Goal: Information Seeking & Learning: Check status

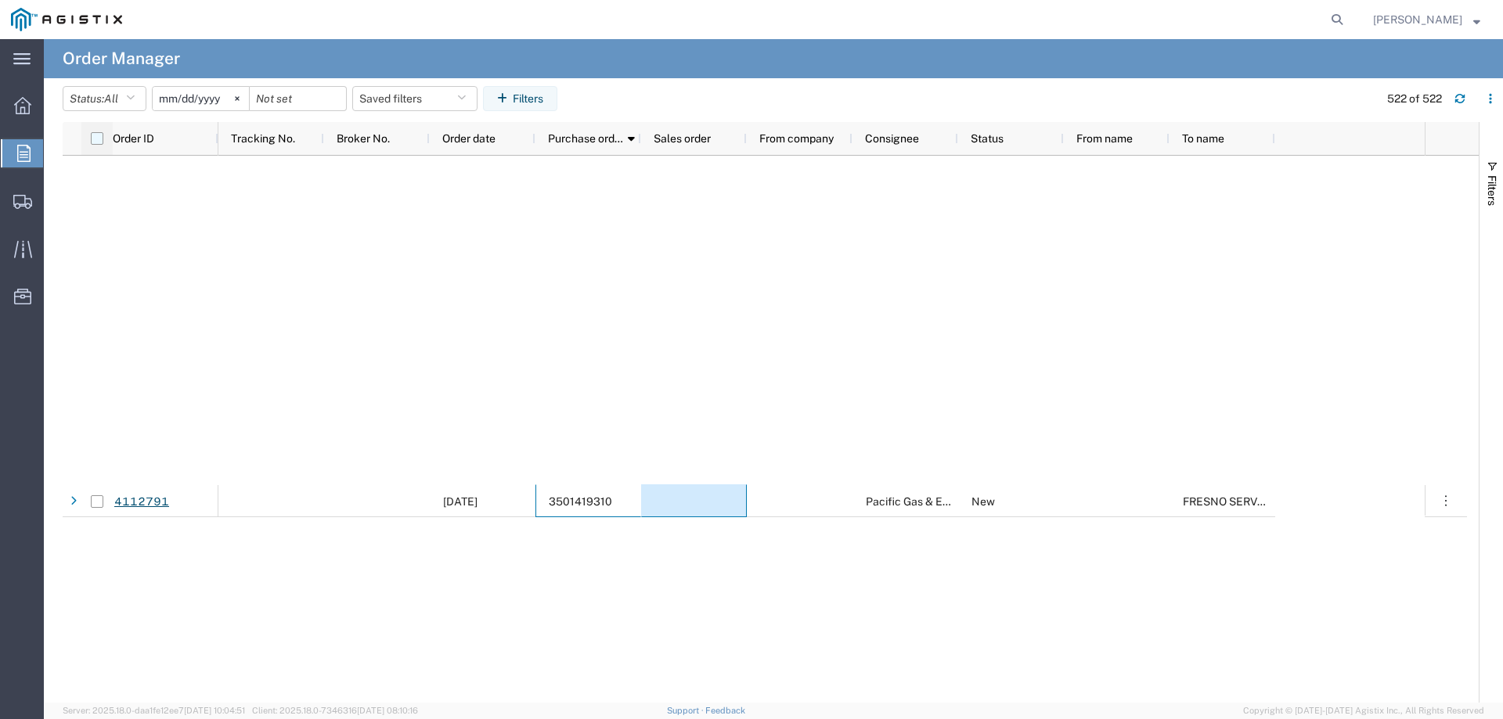
scroll to position [16612, 0]
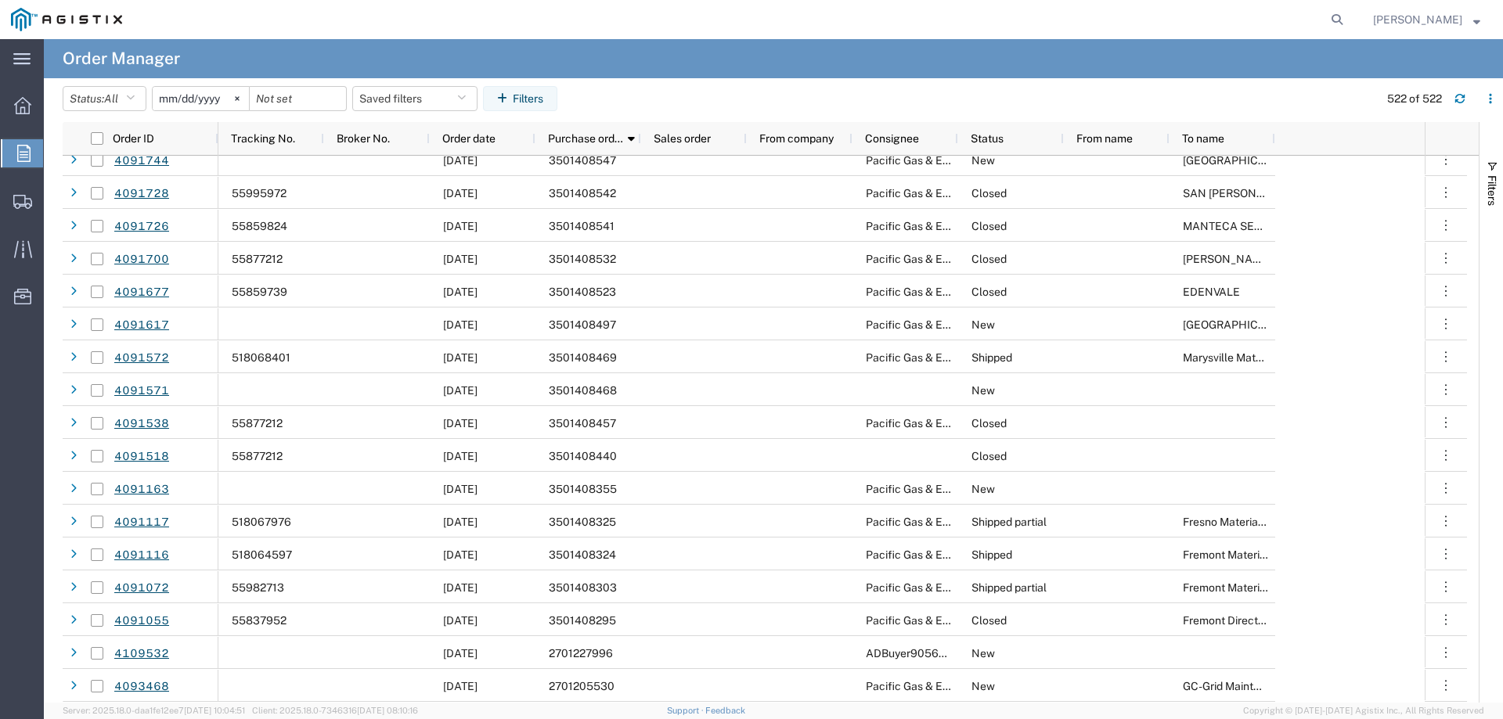
click at [17, 150] on icon at bounding box center [23, 153] width 13 height 17
click at [24, 195] on icon at bounding box center [22, 202] width 19 height 14
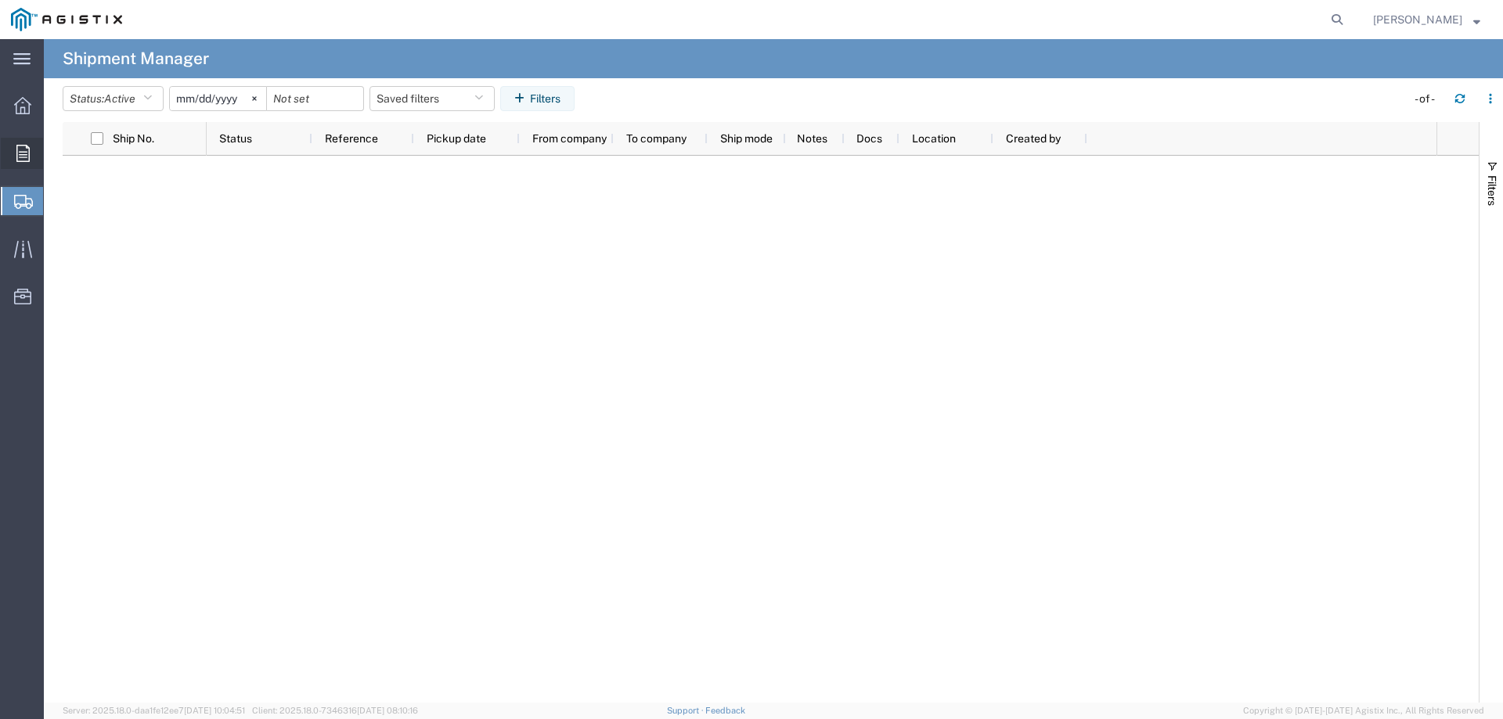
click at [19, 145] on icon at bounding box center [22, 153] width 13 height 17
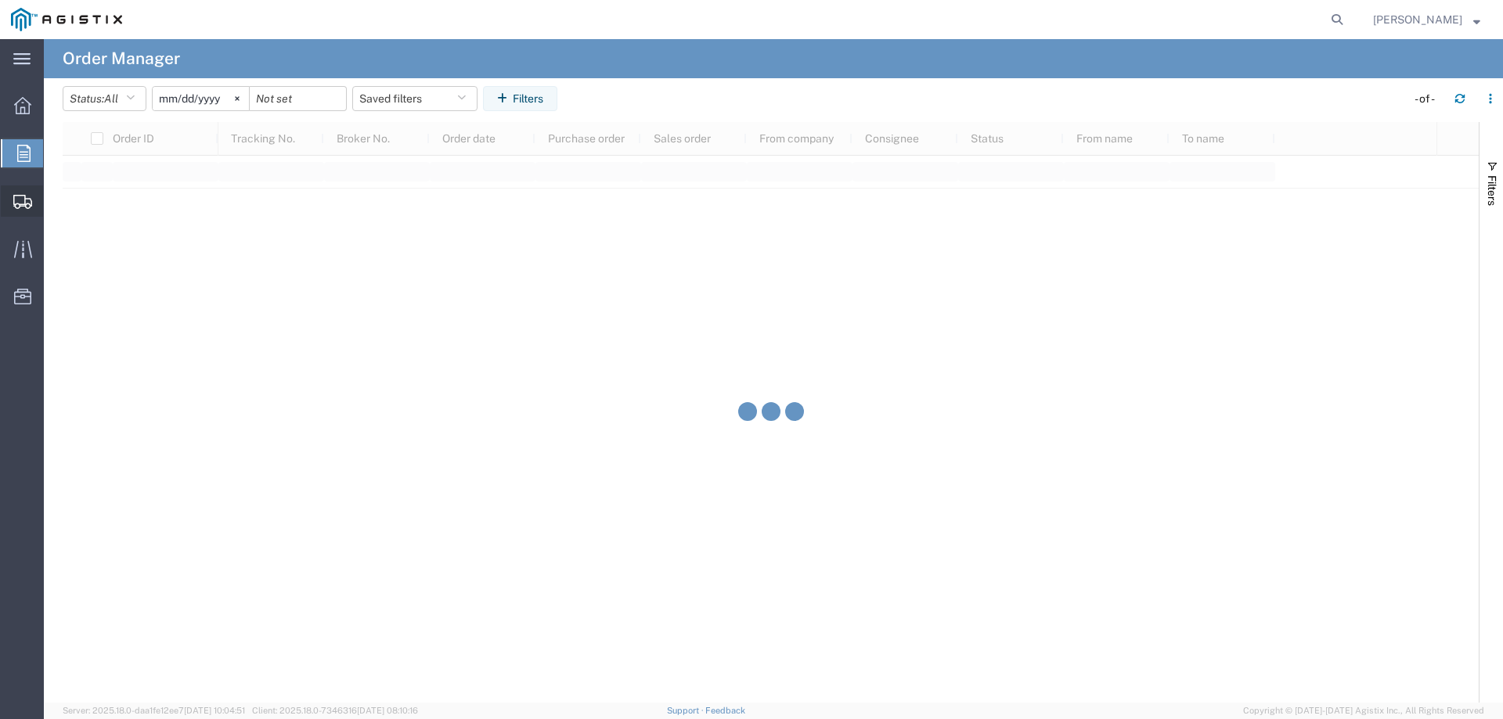
click at [31, 201] on div at bounding box center [23, 200] width 44 height 31
click at [31, 200] on icon at bounding box center [22, 202] width 19 height 14
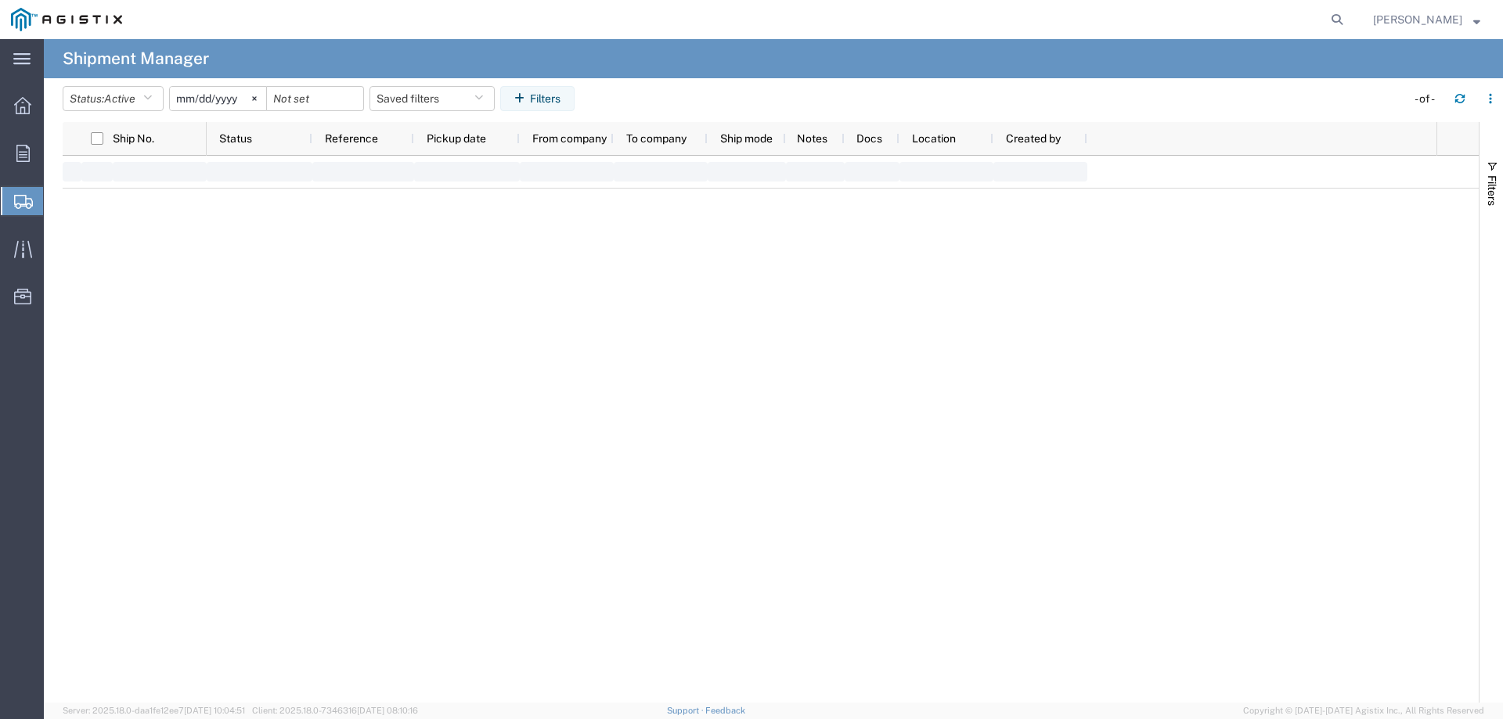
click at [31, 200] on icon at bounding box center [23, 202] width 19 height 14
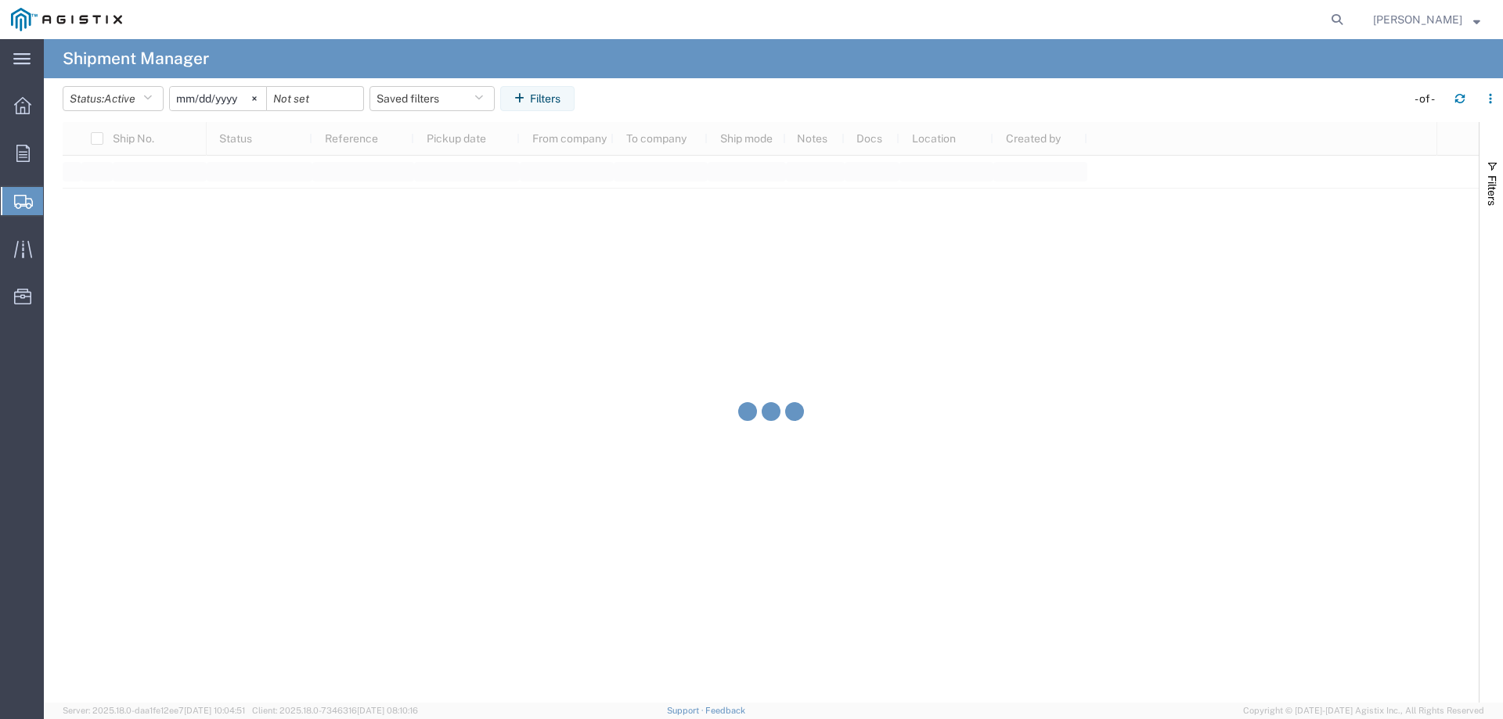
click at [31, 200] on icon at bounding box center [23, 202] width 19 height 14
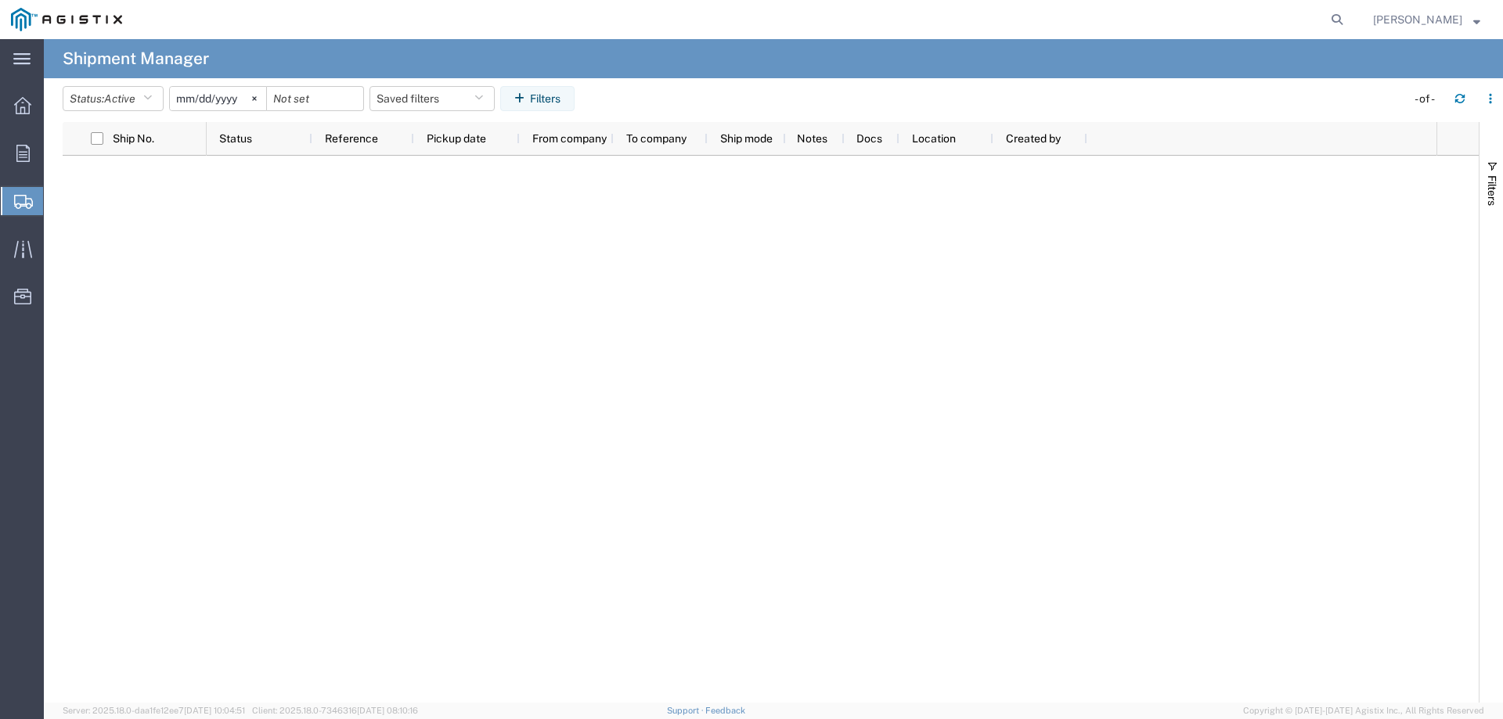
click at [133, 171] on div at bounding box center [771, 429] width 1416 height 547
click at [26, 149] on icon at bounding box center [22, 153] width 13 height 17
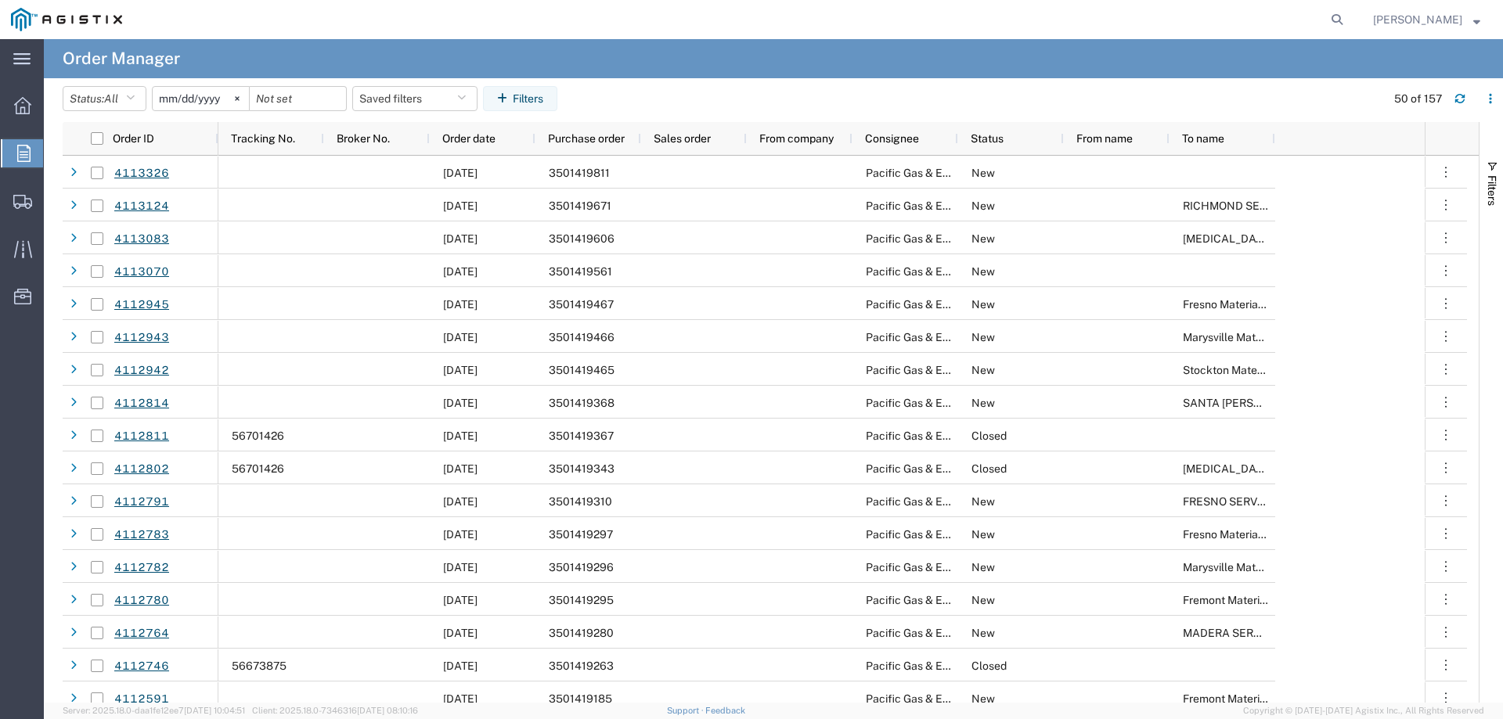
click at [221, 96] on input "[DATE]" at bounding box center [201, 98] width 96 height 23
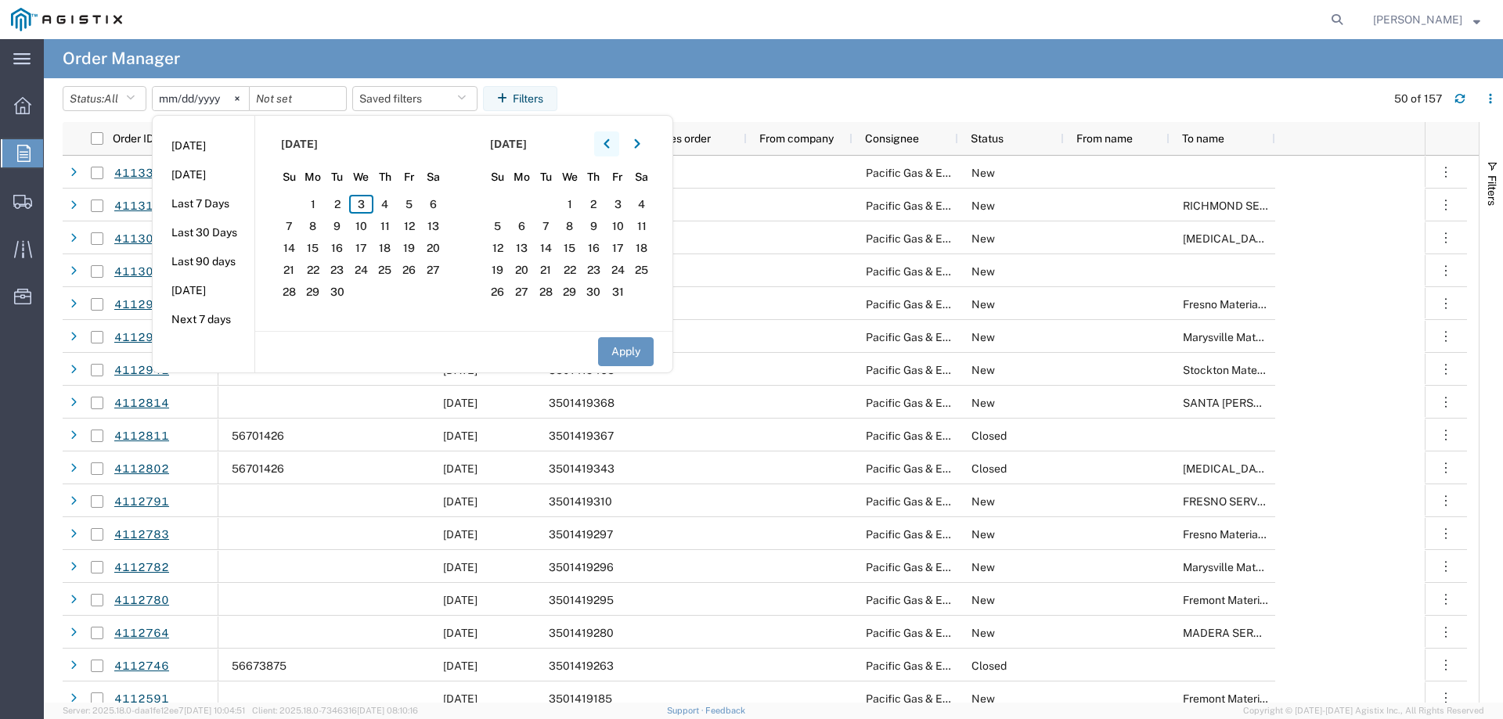
click at [618, 146] on button "button" at bounding box center [606, 143] width 25 height 25
click at [609, 142] on icon "button" at bounding box center [605, 143] width 5 height 9
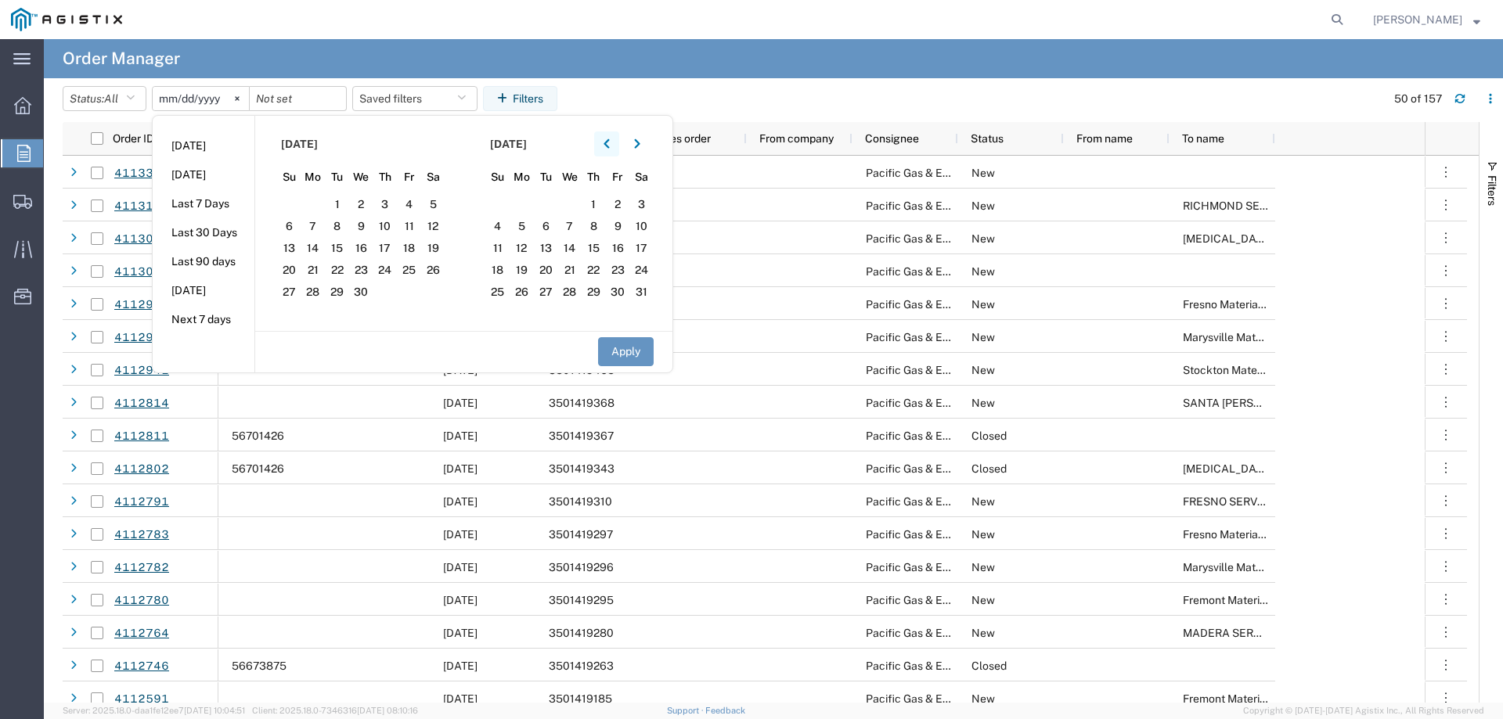
click at [609, 142] on icon "button" at bounding box center [605, 143] width 5 height 9
click at [364, 207] on span "1" at bounding box center [361, 204] width 24 height 19
click at [662, 350] on div "Apply" at bounding box center [463, 351] width 417 height 41
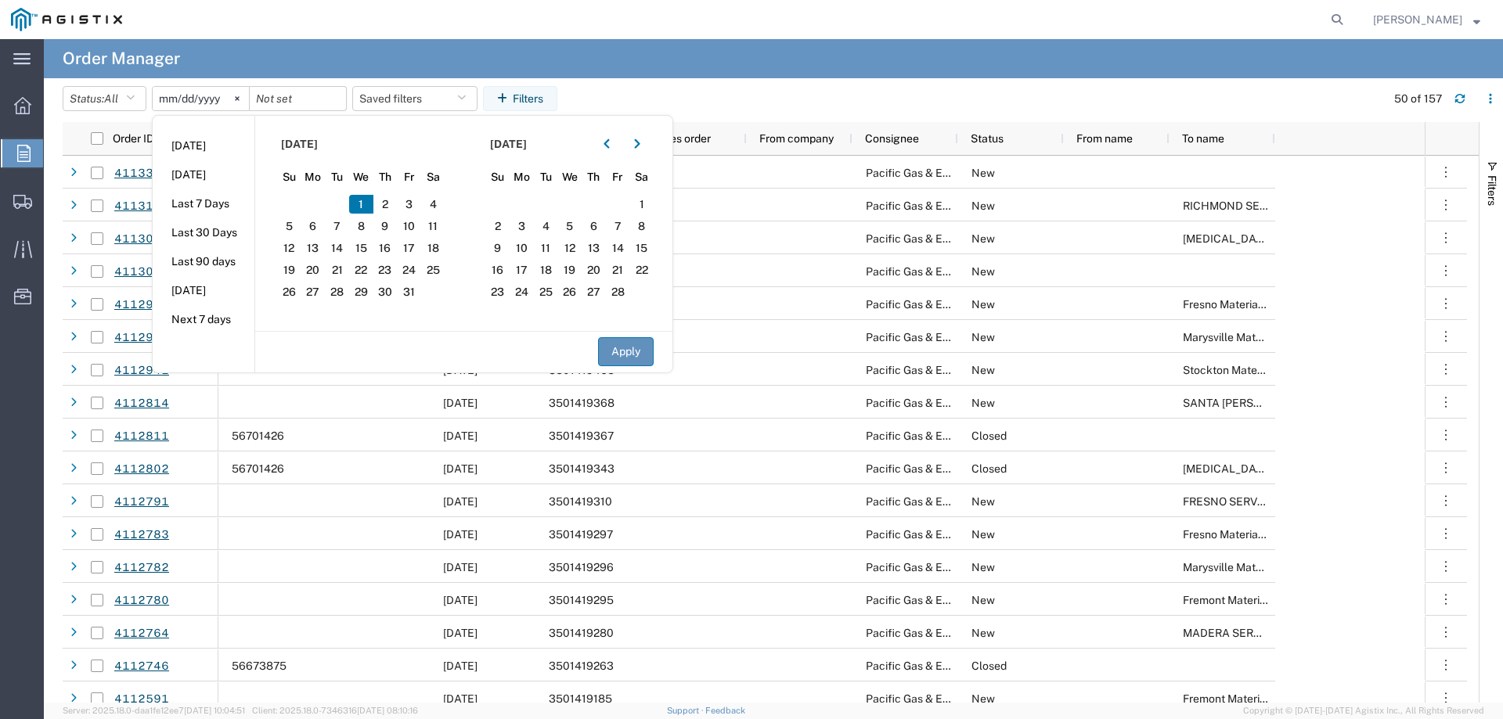
click at [645, 351] on button "Apply" at bounding box center [626, 351] width 56 height 29
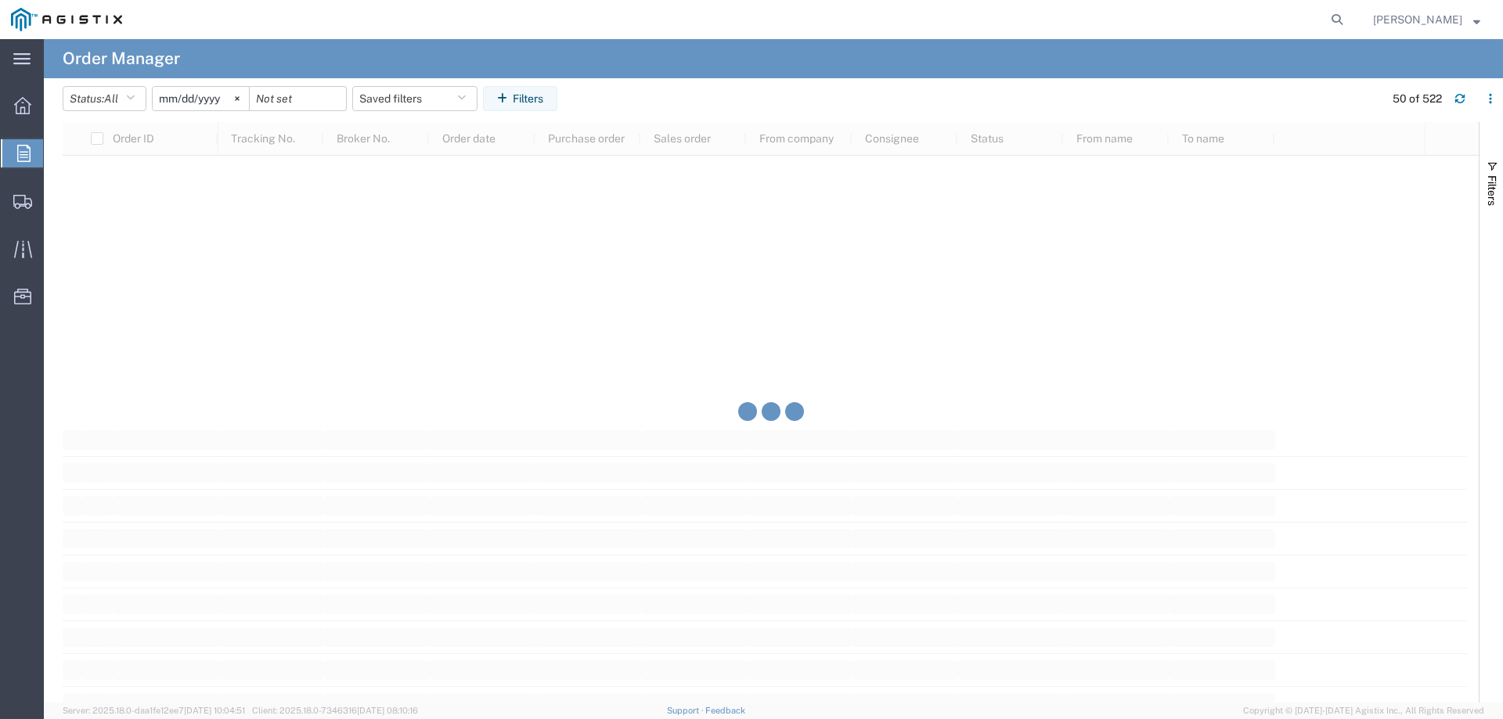
scroll to position [14882, 0]
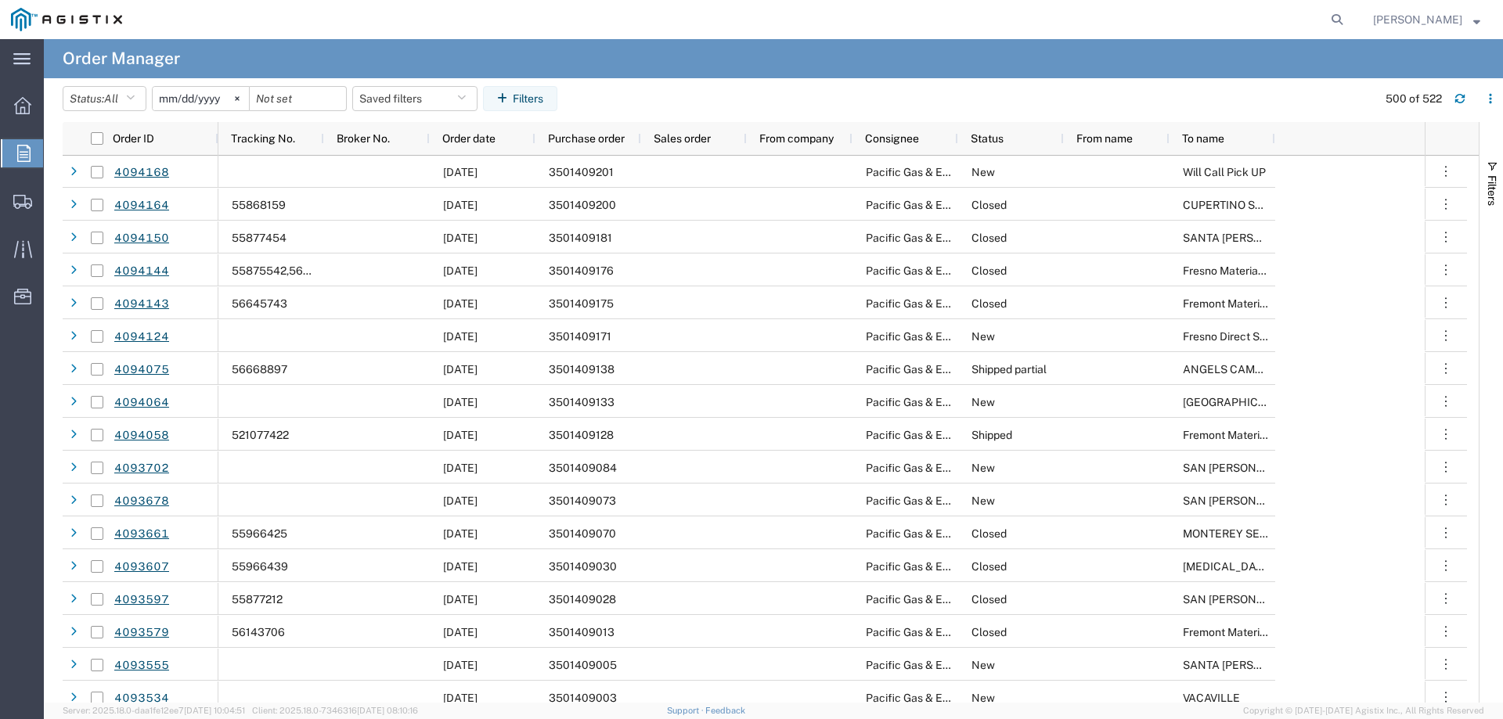
scroll to position [16612, 0]
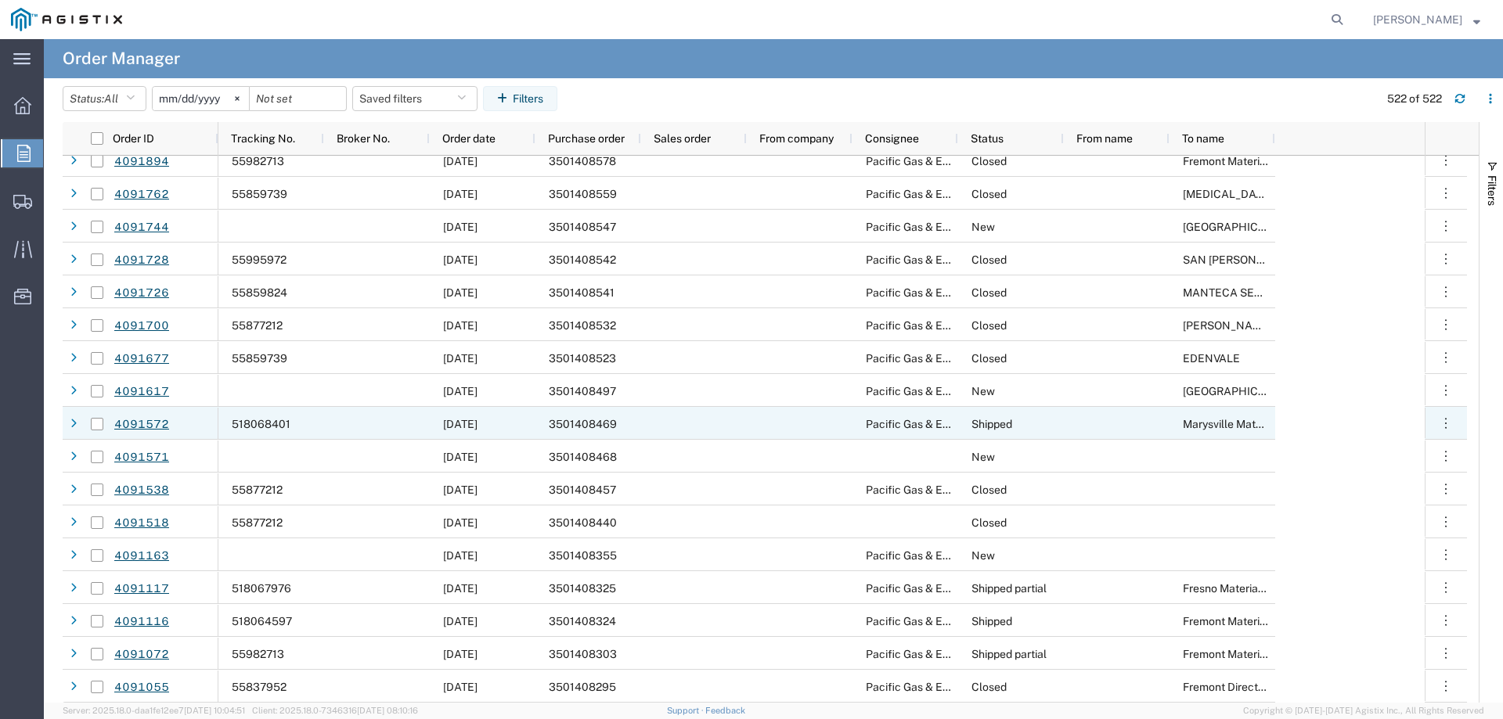
scroll to position [16613, 0]
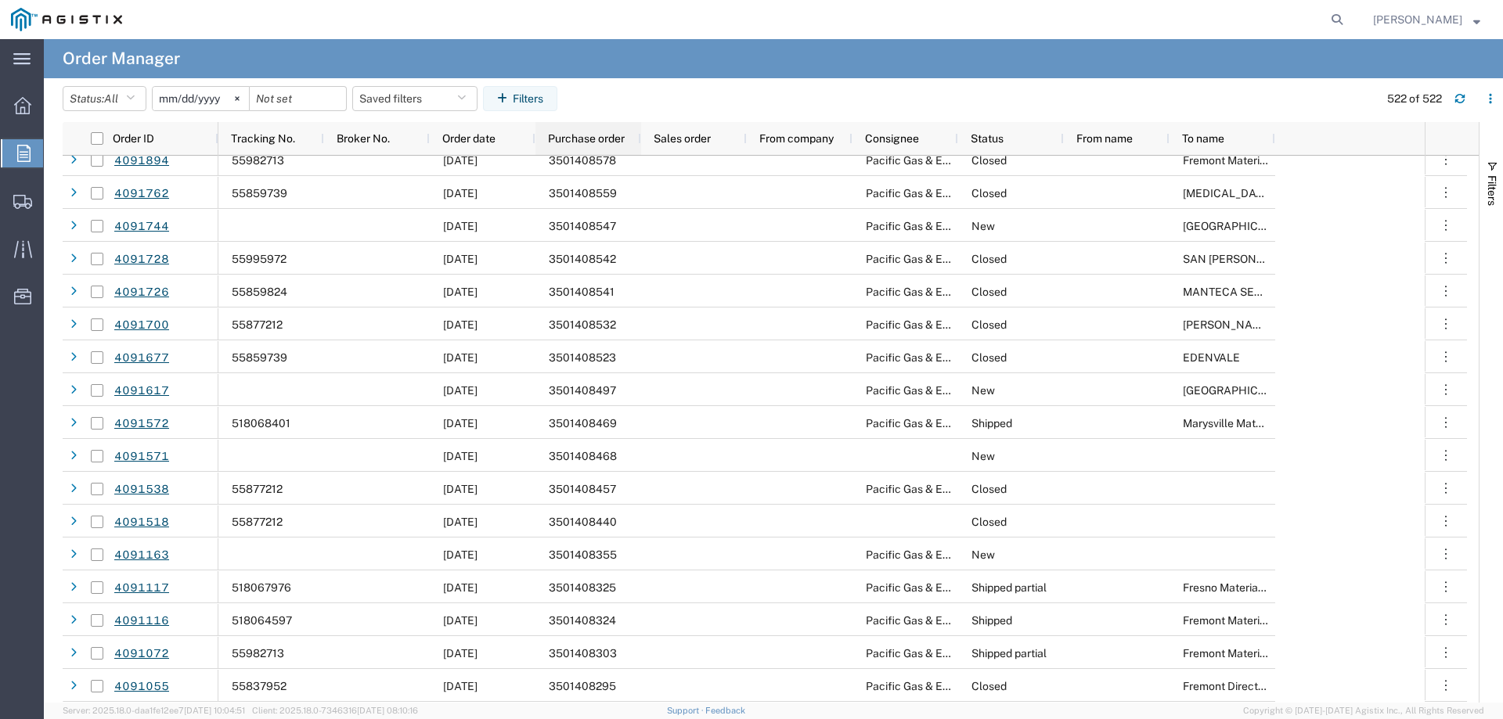
click at [574, 142] on span "Purchase order" at bounding box center [586, 138] width 77 height 13
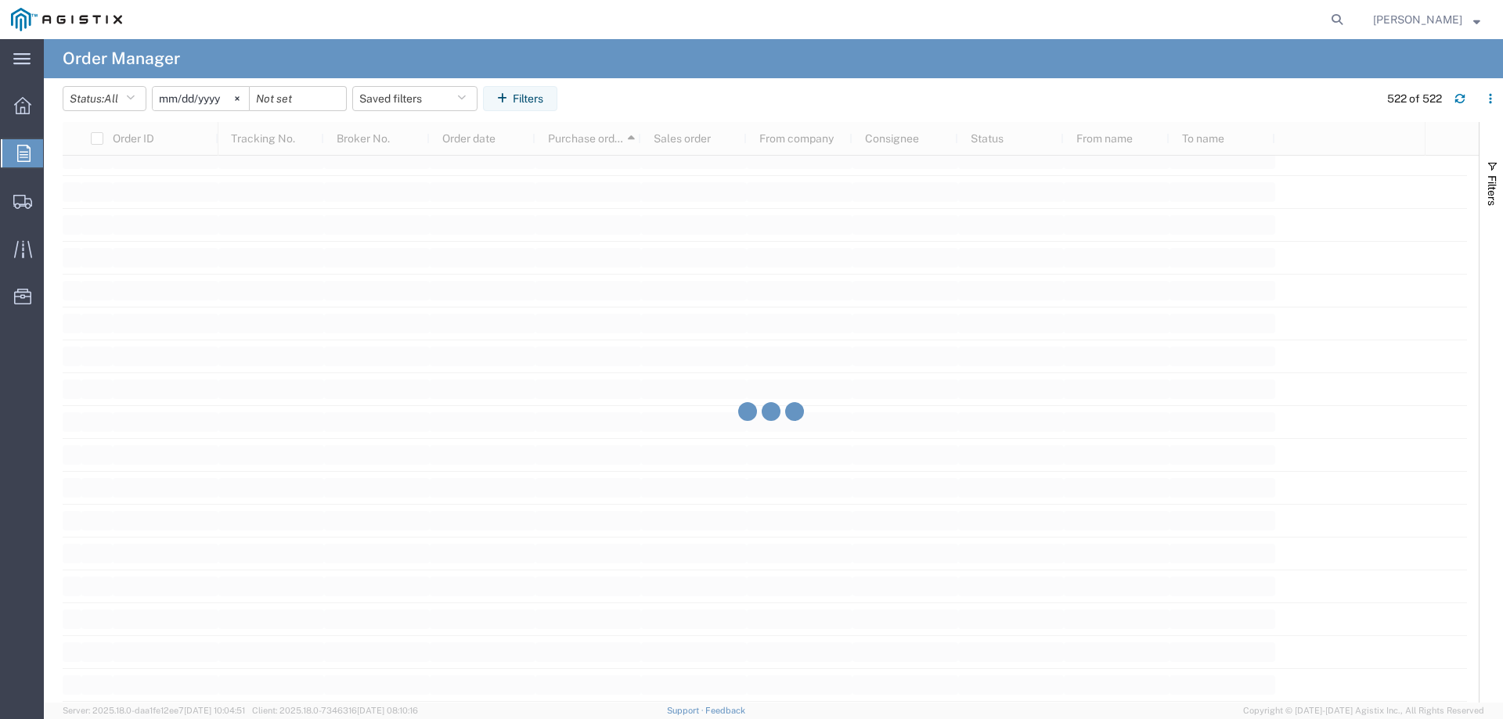
scroll to position [16612, 0]
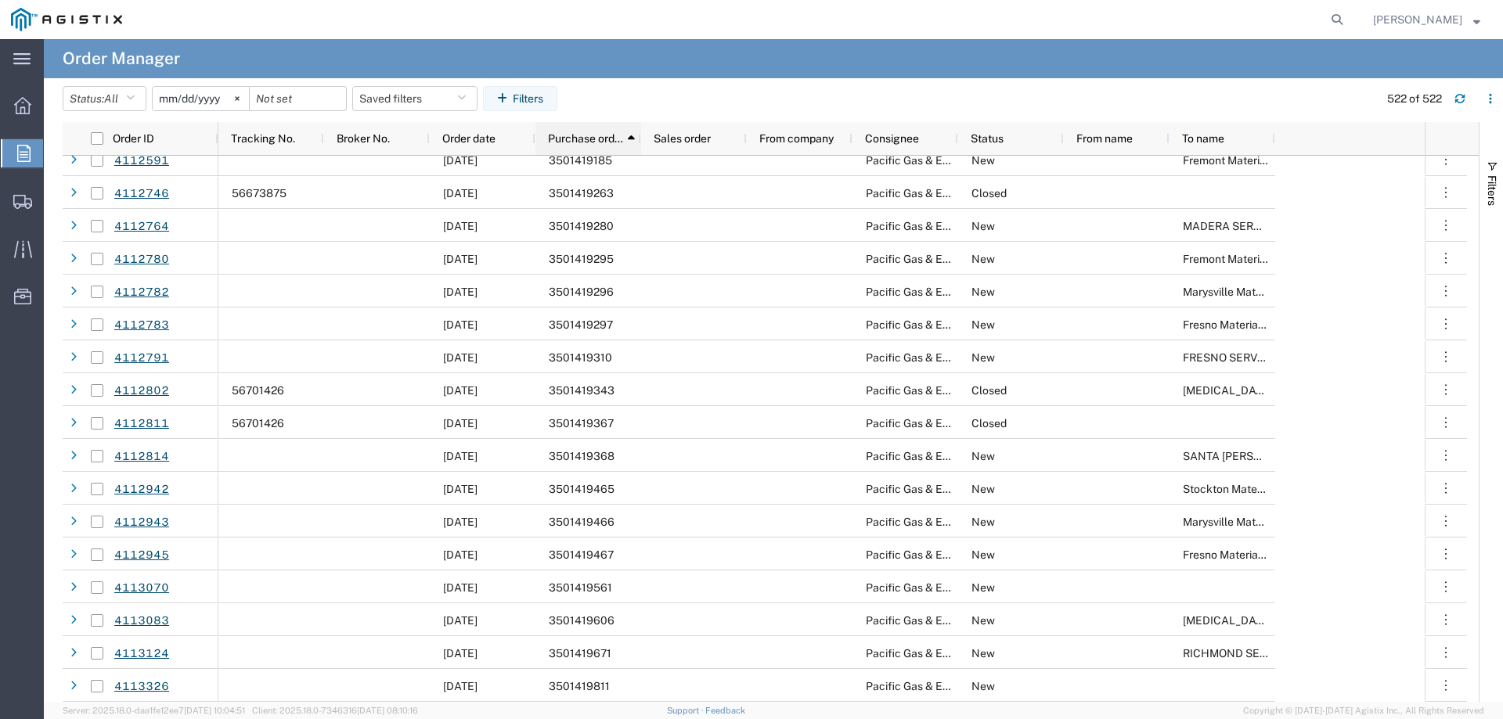
click at [587, 138] on span "Purchase order" at bounding box center [585, 138] width 75 height 13
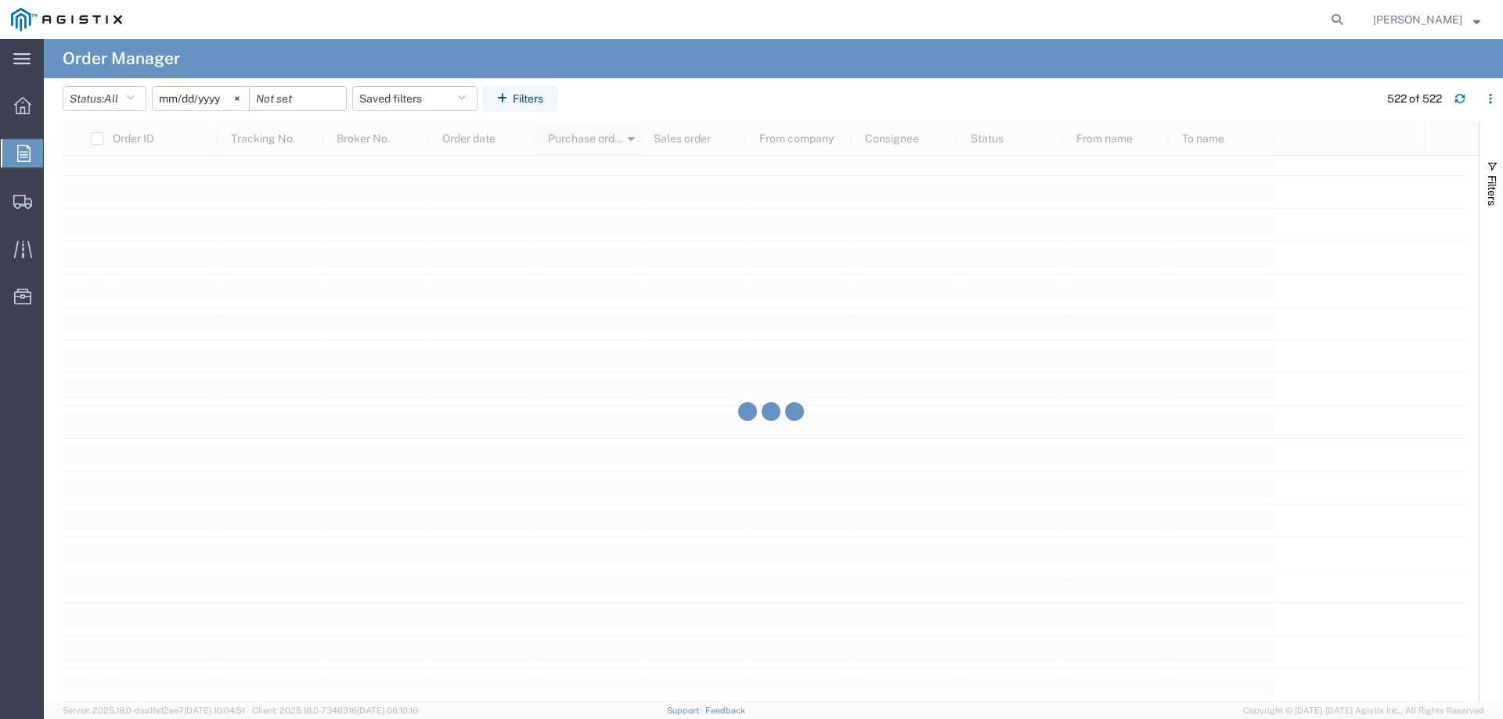
scroll to position [16612, 0]
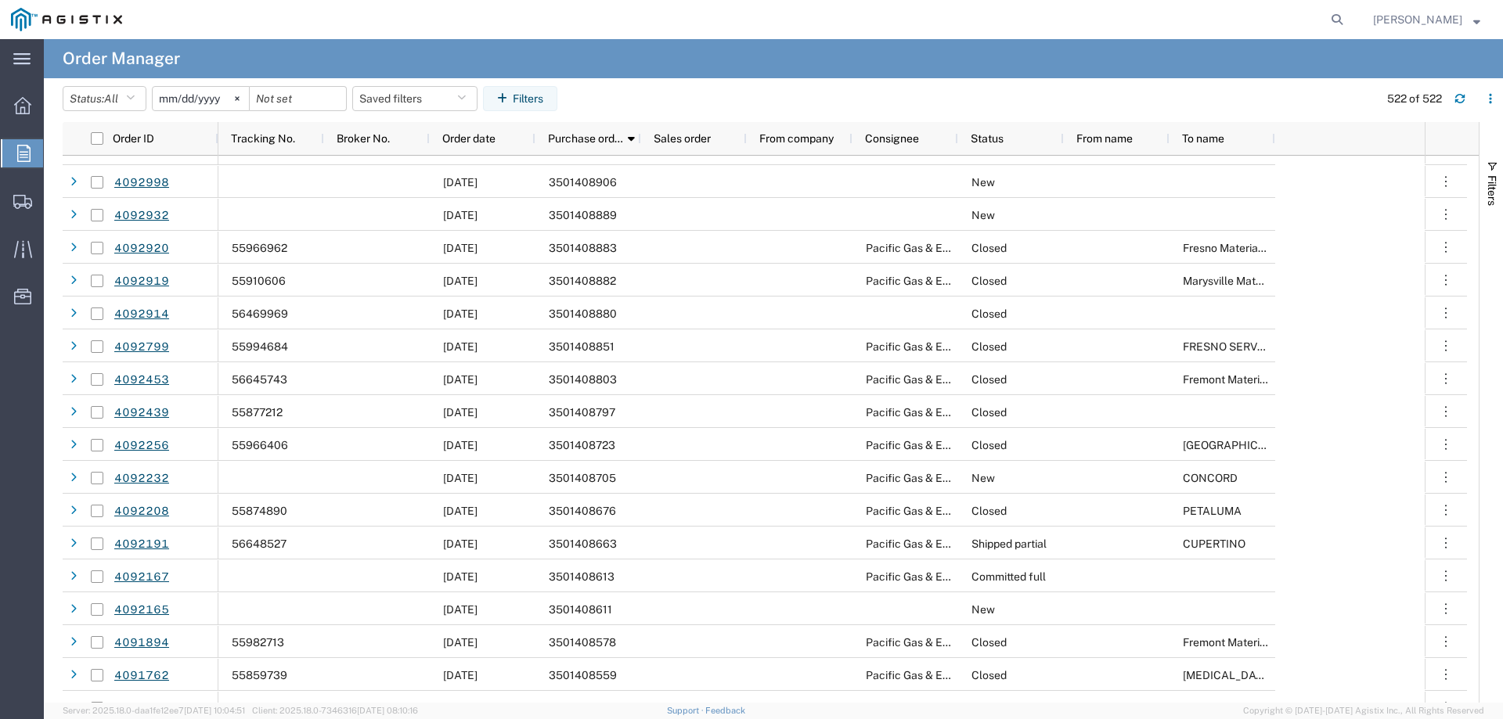
click at [211, 95] on input "[DATE]" at bounding box center [201, 98] width 96 height 23
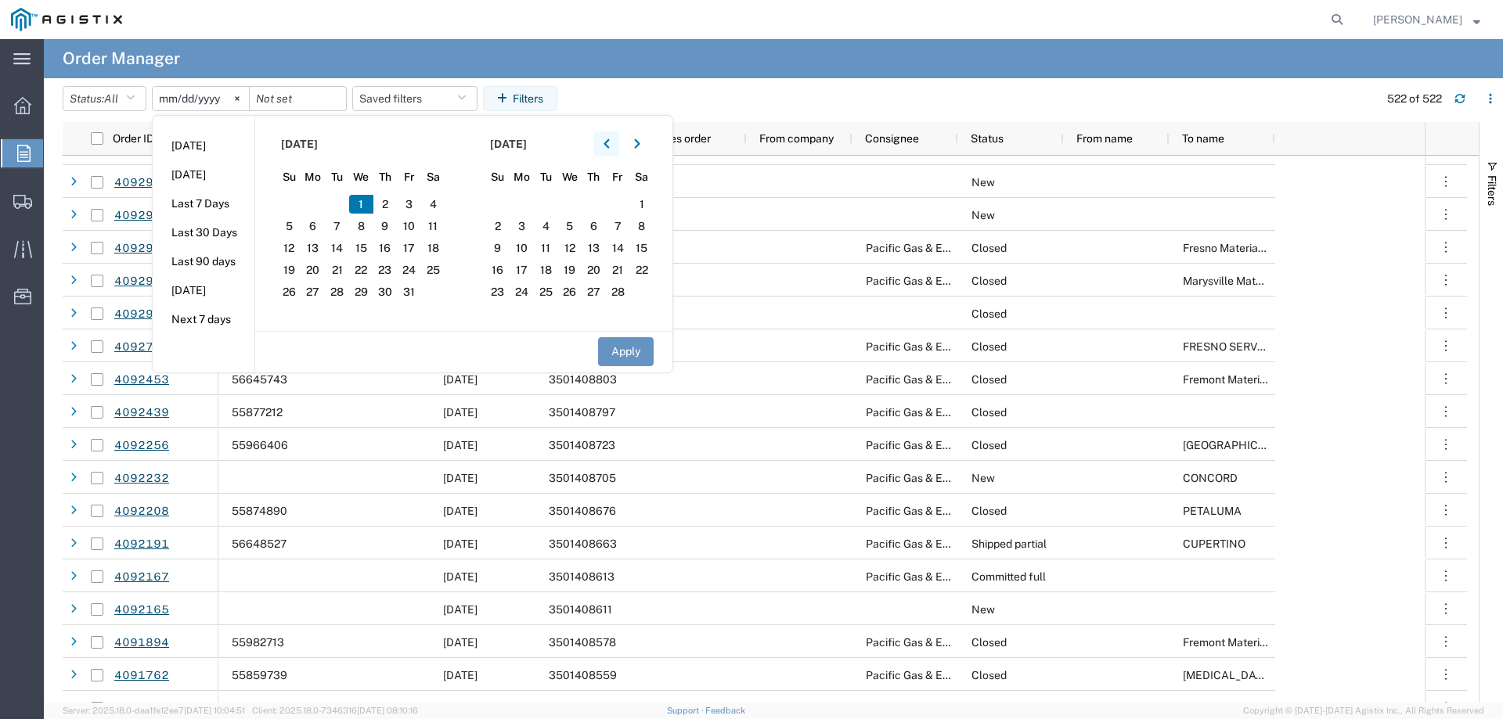
click at [608, 139] on icon "button" at bounding box center [606, 144] width 6 height 11
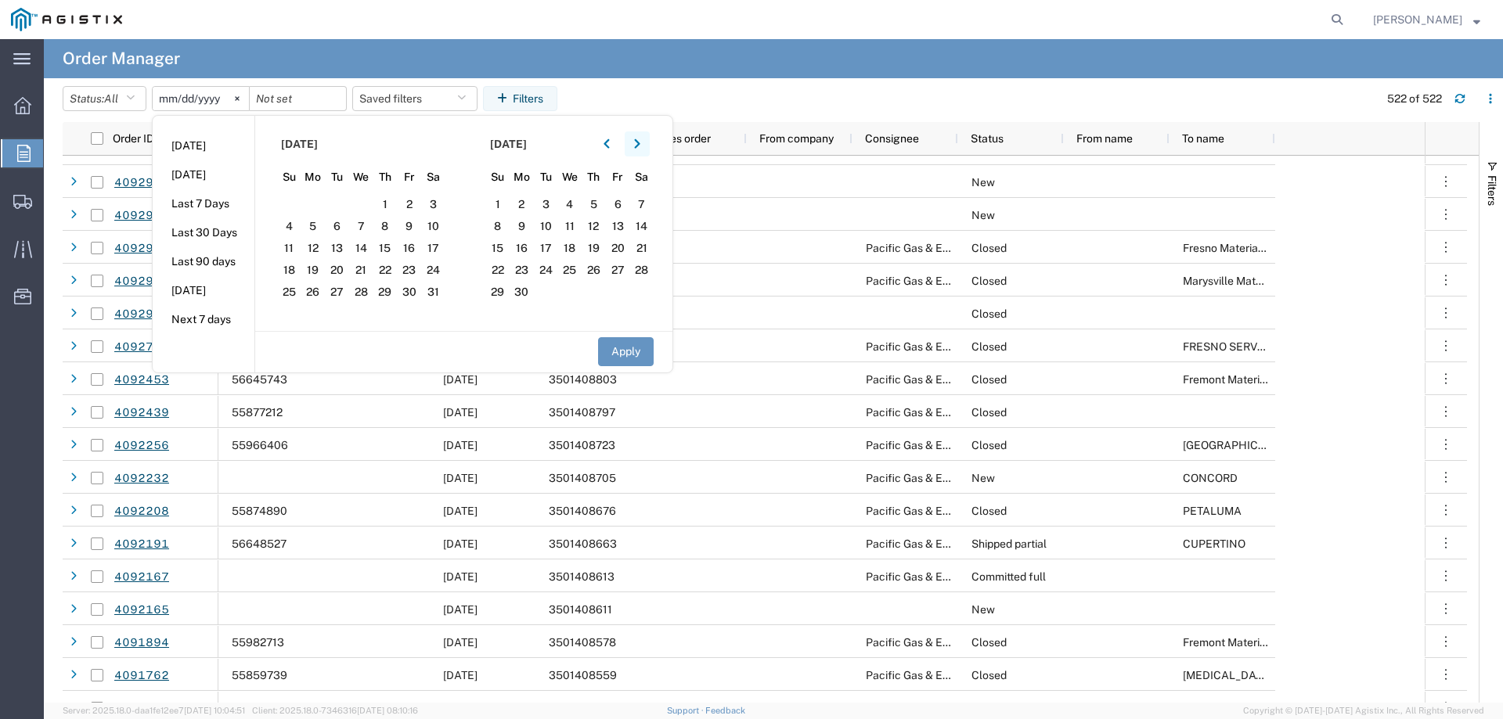
click at [636, 144] on button "button" at bounding box center [637, 143] width 25 height 25
click at [605, 142] on button "button" at bounding box center [606, 143] width 25 height 25
click at [640, 139] on icon "button" at bounding box center [637, 144] width 6 height 11
click at [610, 143] on icon "button" at bounding box center [606, 144] width 6 height 11
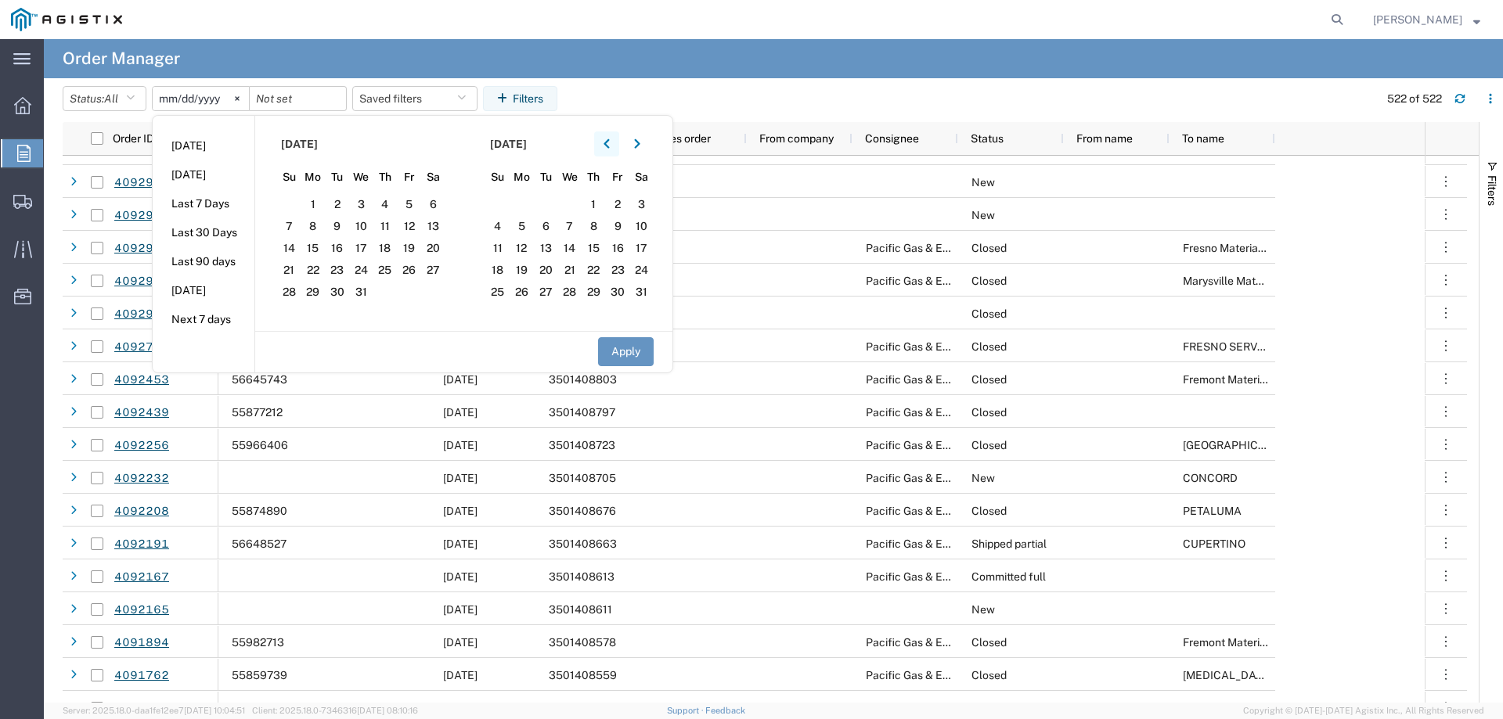
click at [609, 147] on icon "button" at bounding box center [606, 144] width 6 height 11
click at [609, 143] on icon "button" at bounding box center [605, 143] width 5 height 9
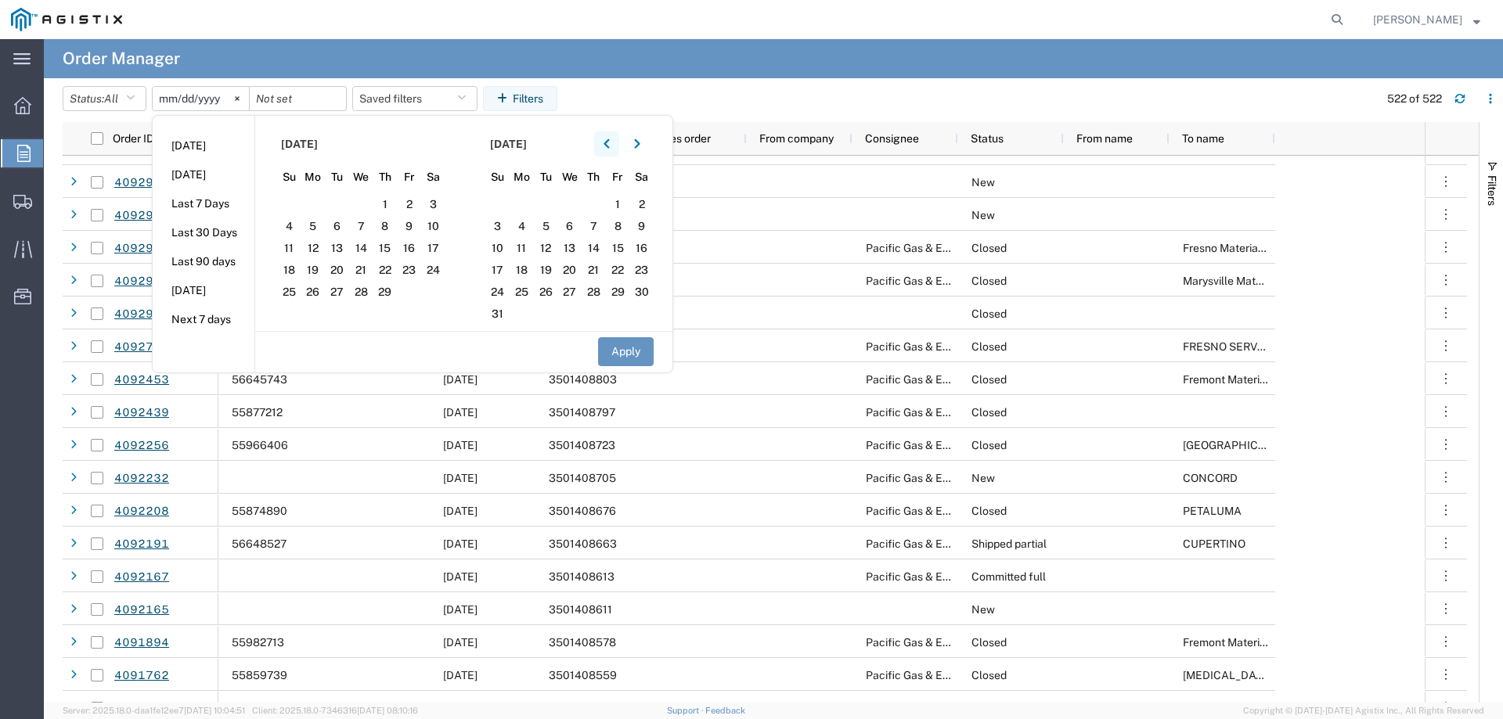
click at [609, 143] on icon "button" at bounding box center [605, 143] width 5 height 9
click at [318, 198] on span "1" at bounding box center [313, 204] width 24 height 19
click at [620, 349] on button "Apply" at bounding box center [626, 351] width 56 height 29
type input "[DATE]"
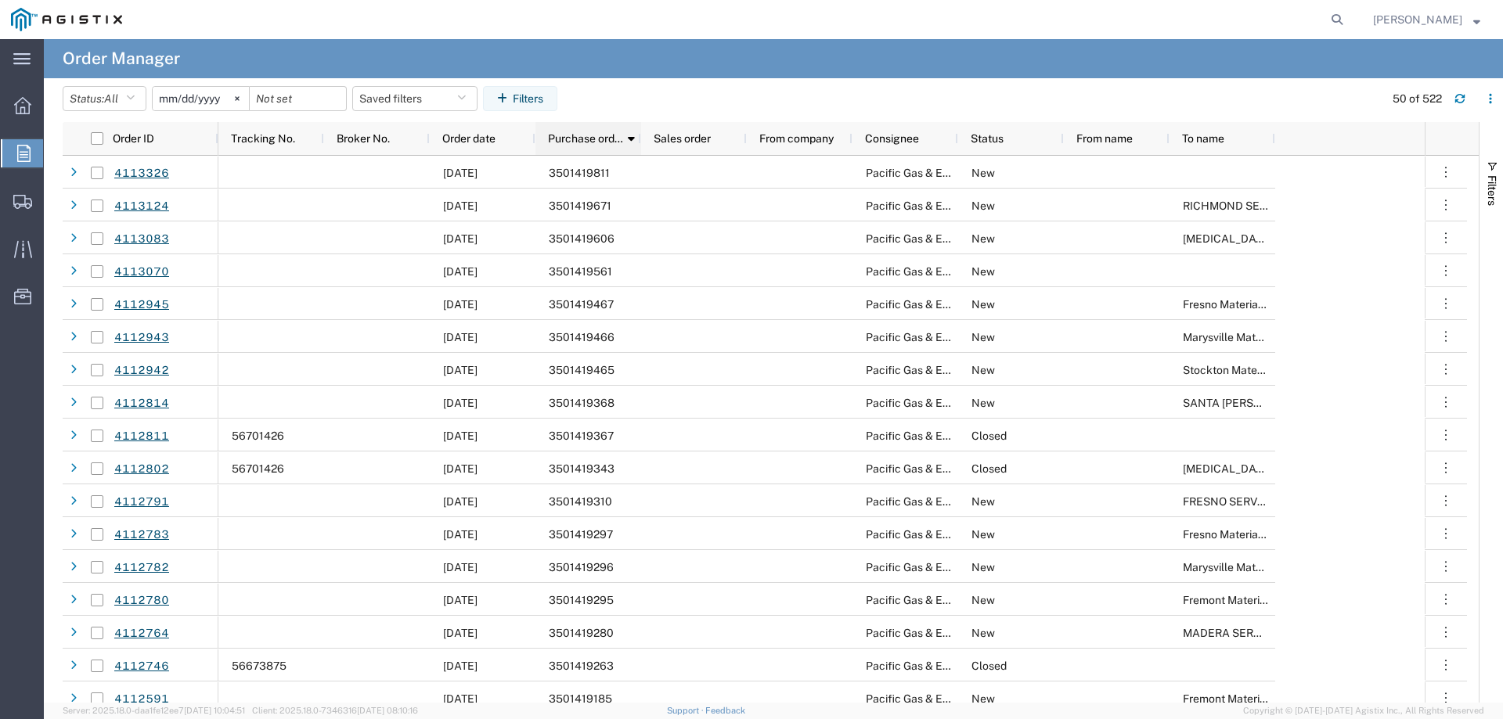
click at [576, 138] on span "Purchase order" at bounding box center [585, 138] width 75 height 13
click at [587, 140] on span "Purchase order" at bounding box center [586, 138] width 77 height 13
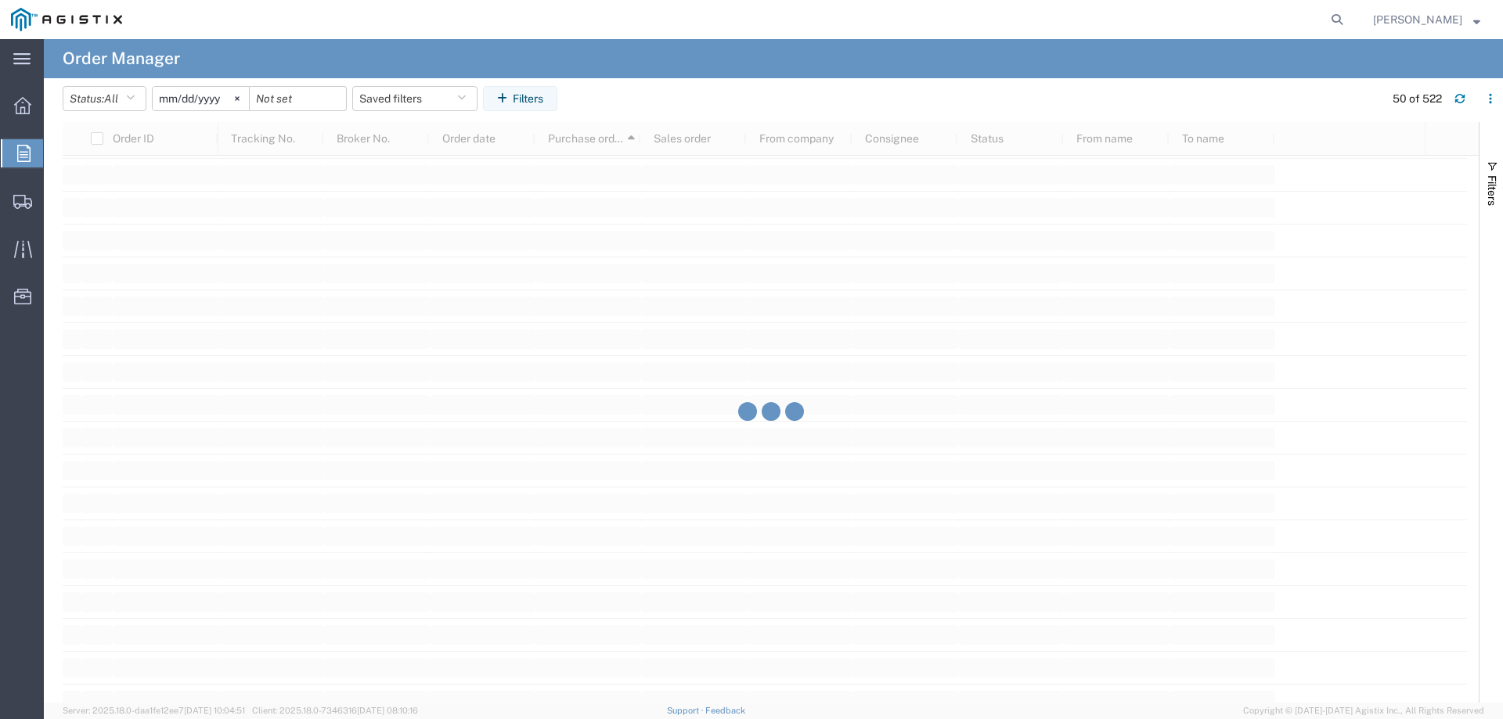
scroll to position [1957, 0]
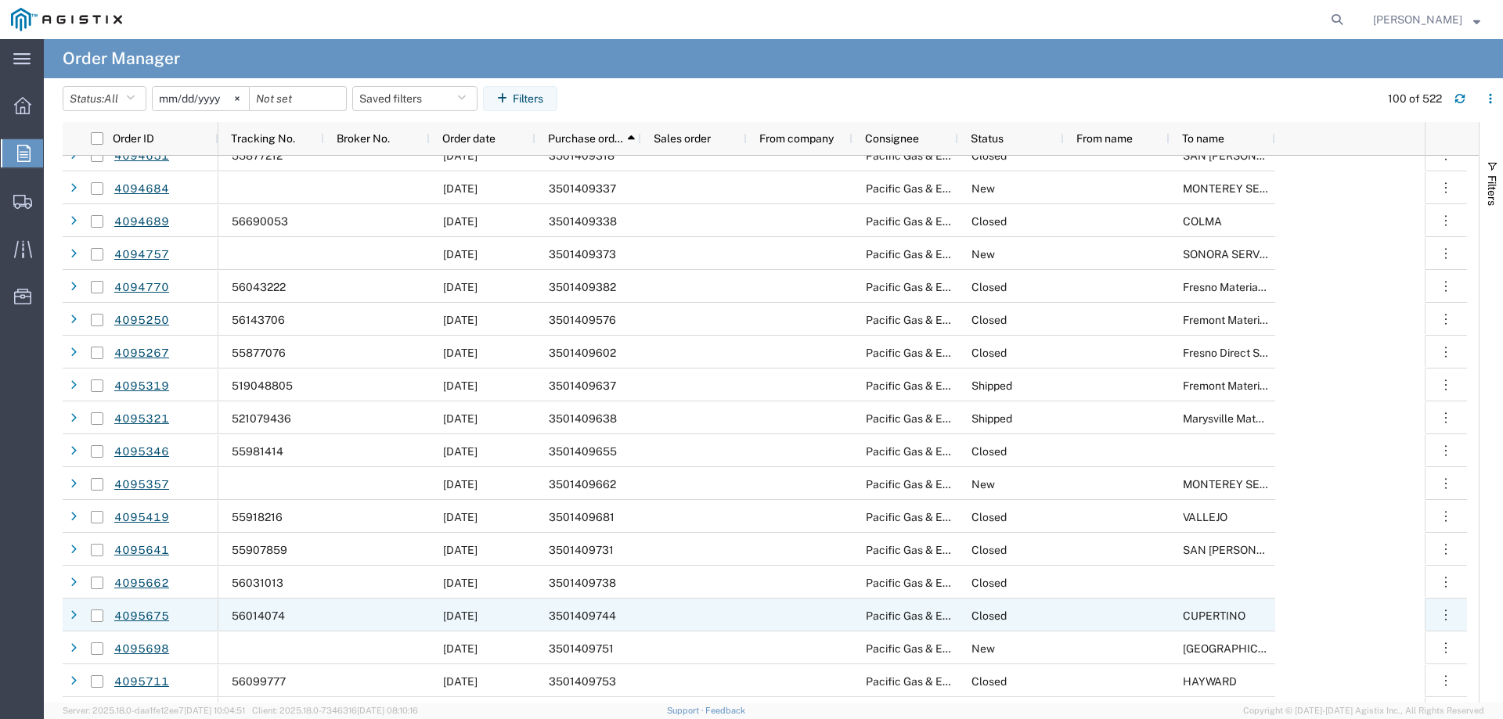
scroll to position [2426, 0]
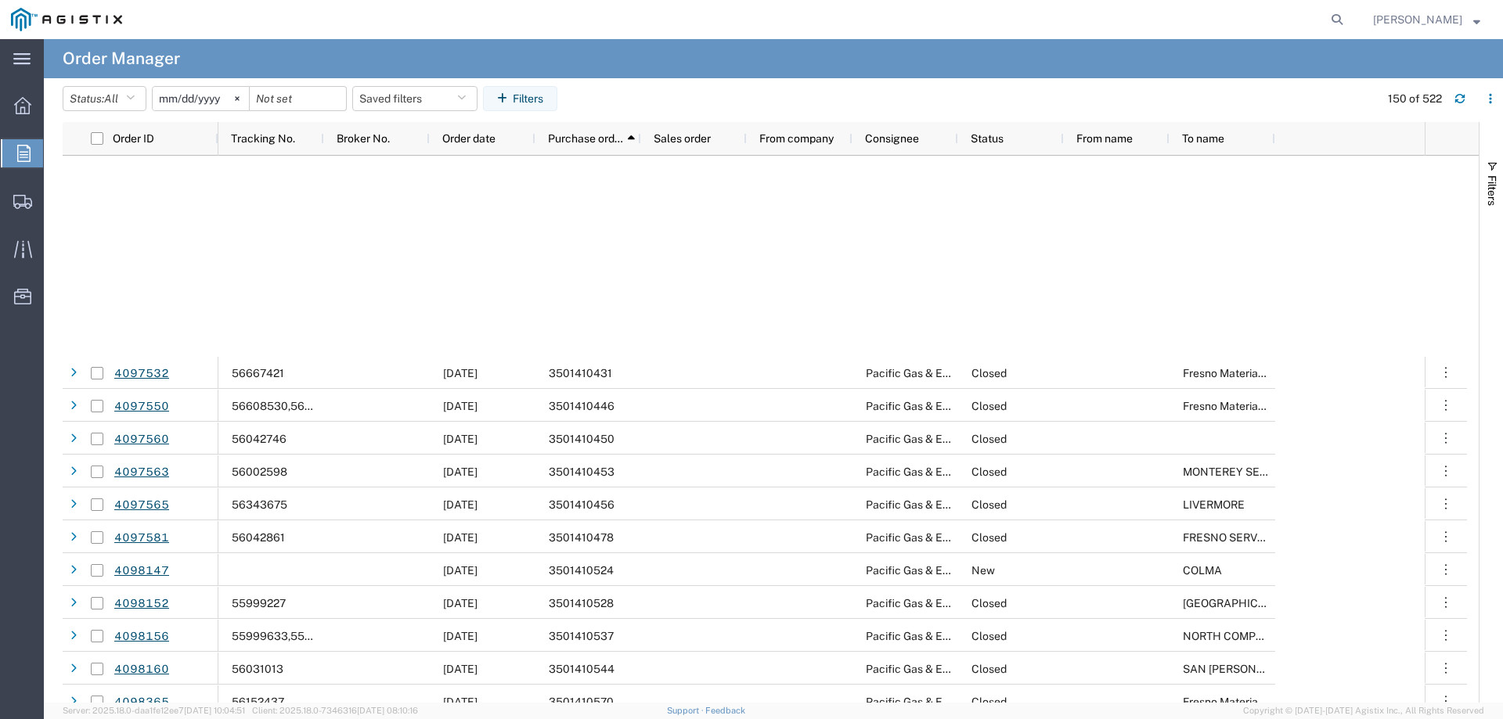
scroll to position [4226, 0]
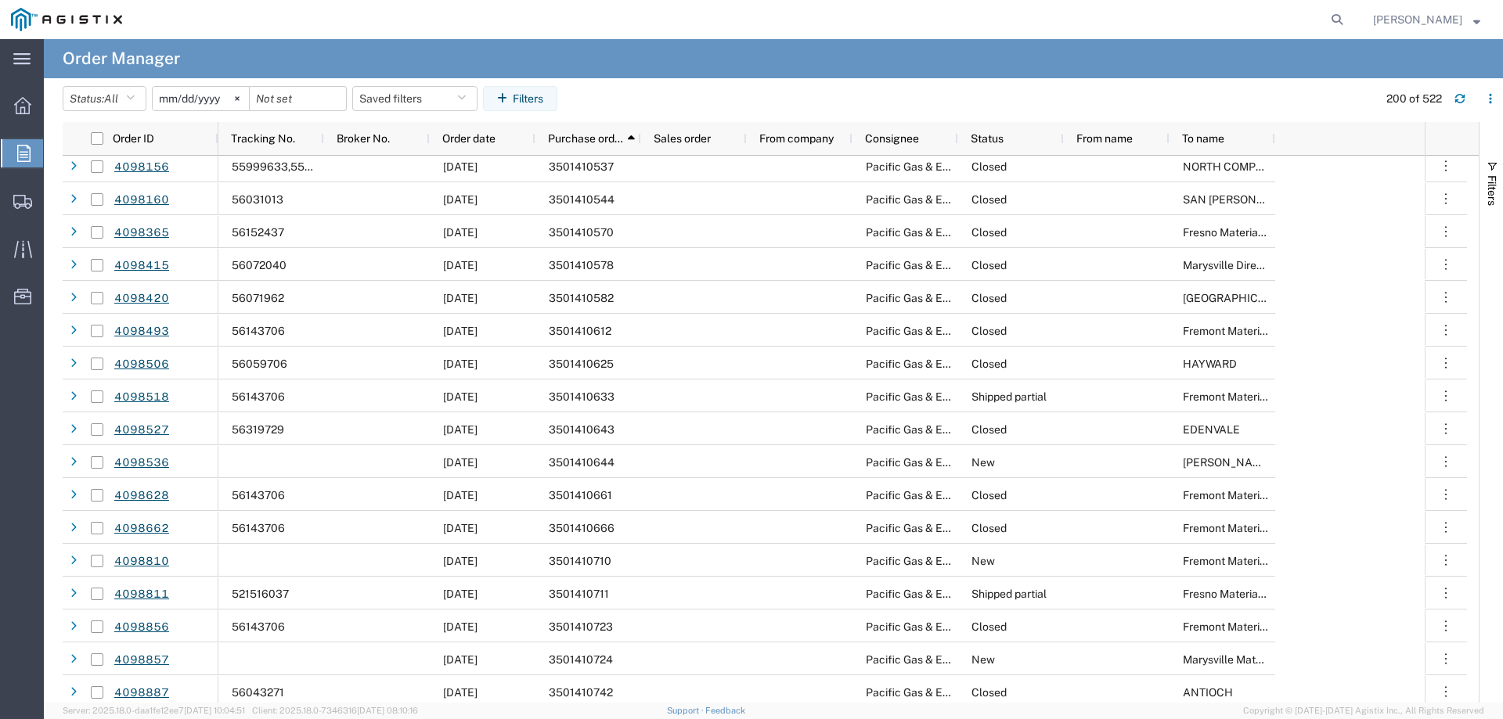
scroll to position [5235, 0]
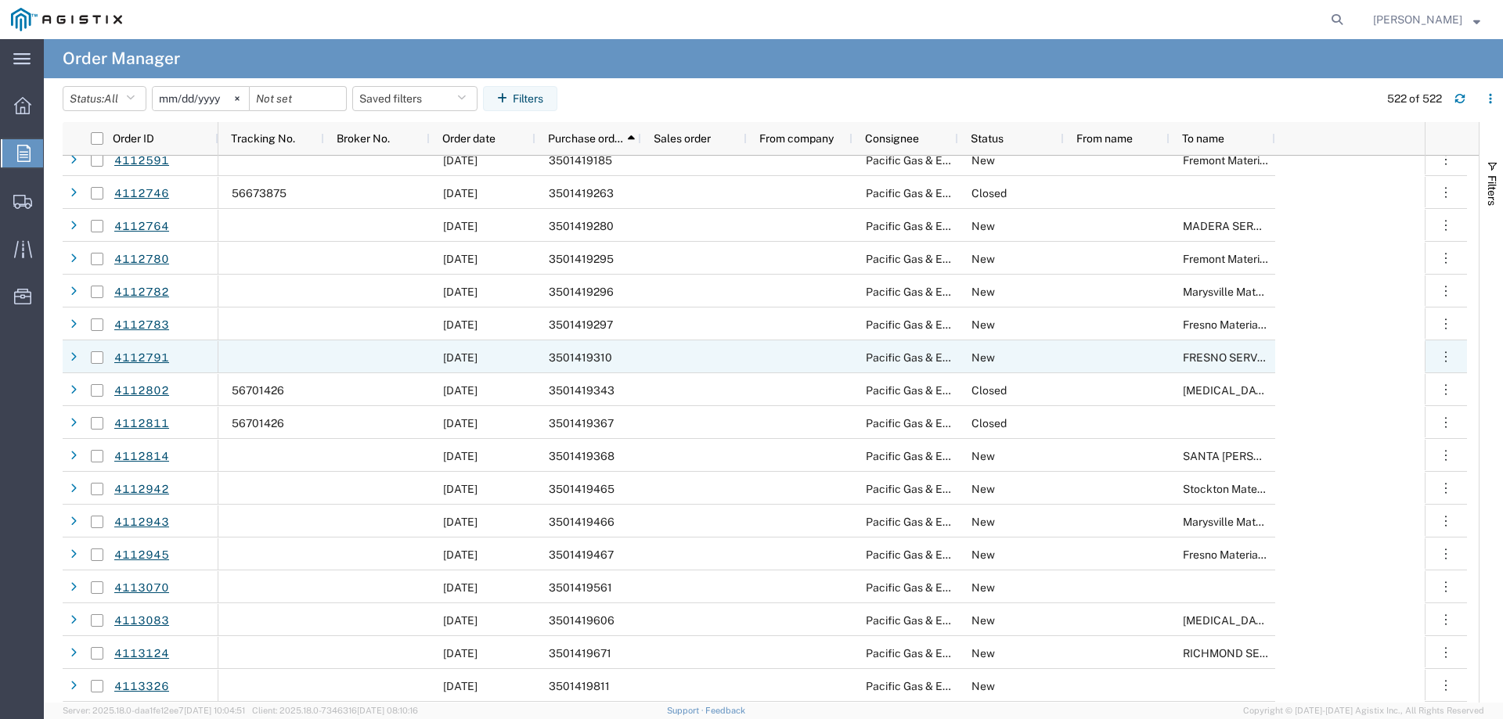
scroll to position [16487, 0]
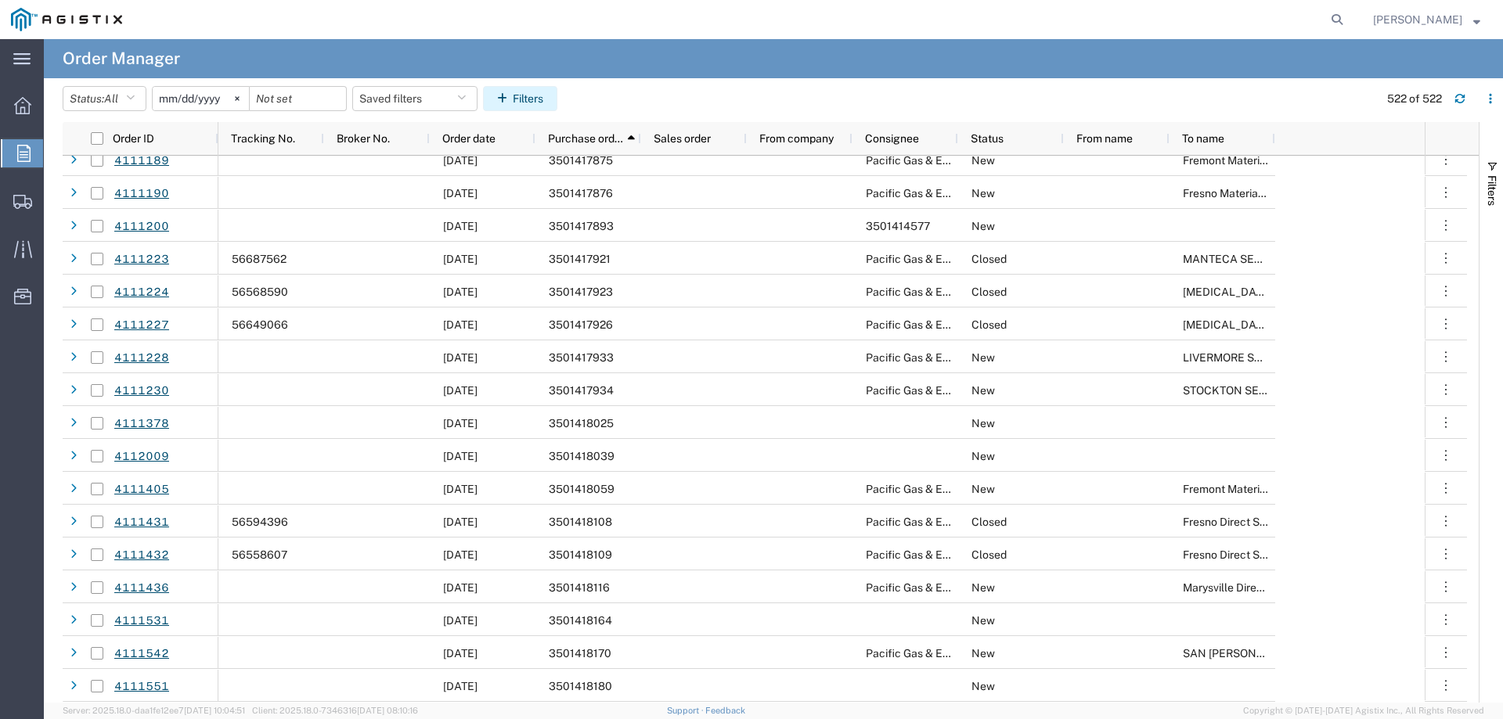
click at [536, 98] on button "Filters" at bounding box center [520, 98] width 74 height 25
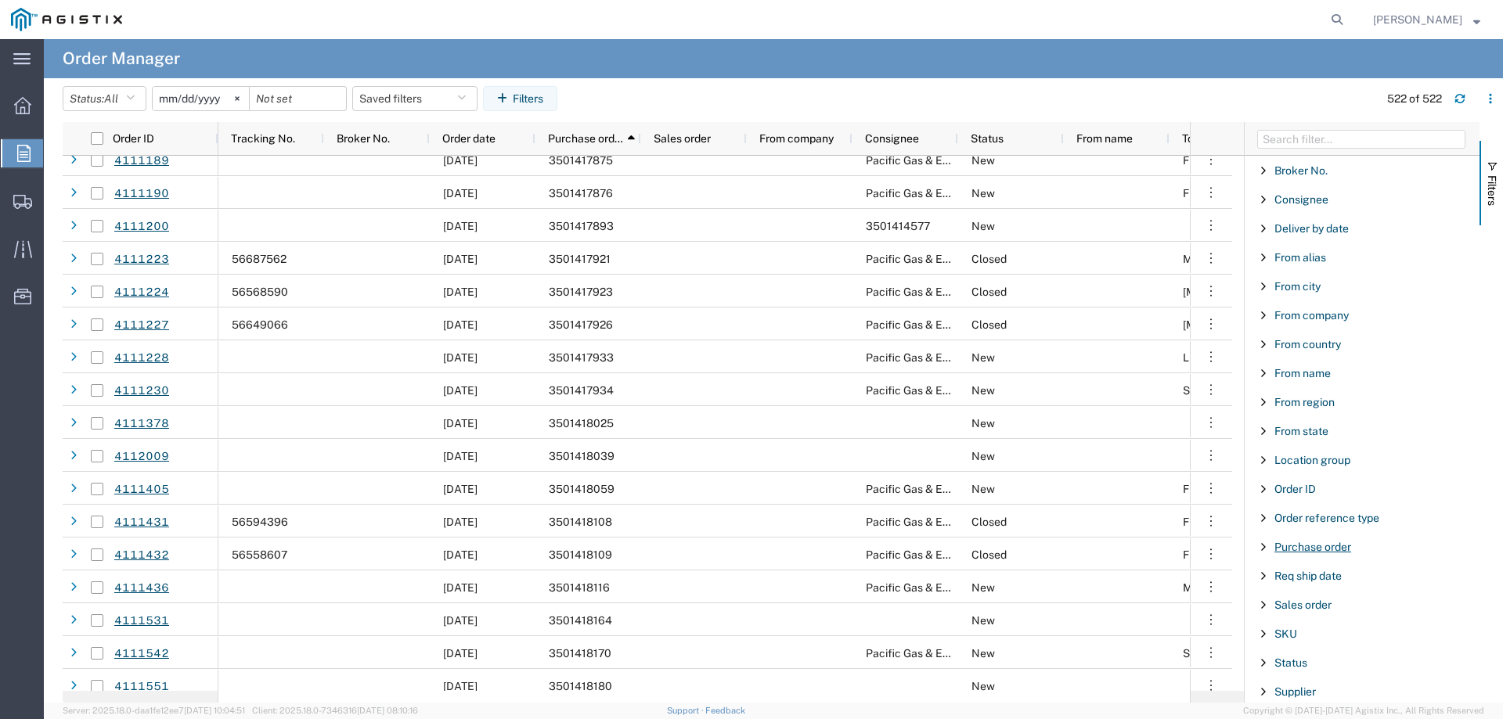
click at [1295, 548] on span "Purchase order" at bounding box center [1312, 547] width 77 height 13
click at [1291, 610] on input "Filter Value" at bounding box center [1367, 612] width 205 height 19
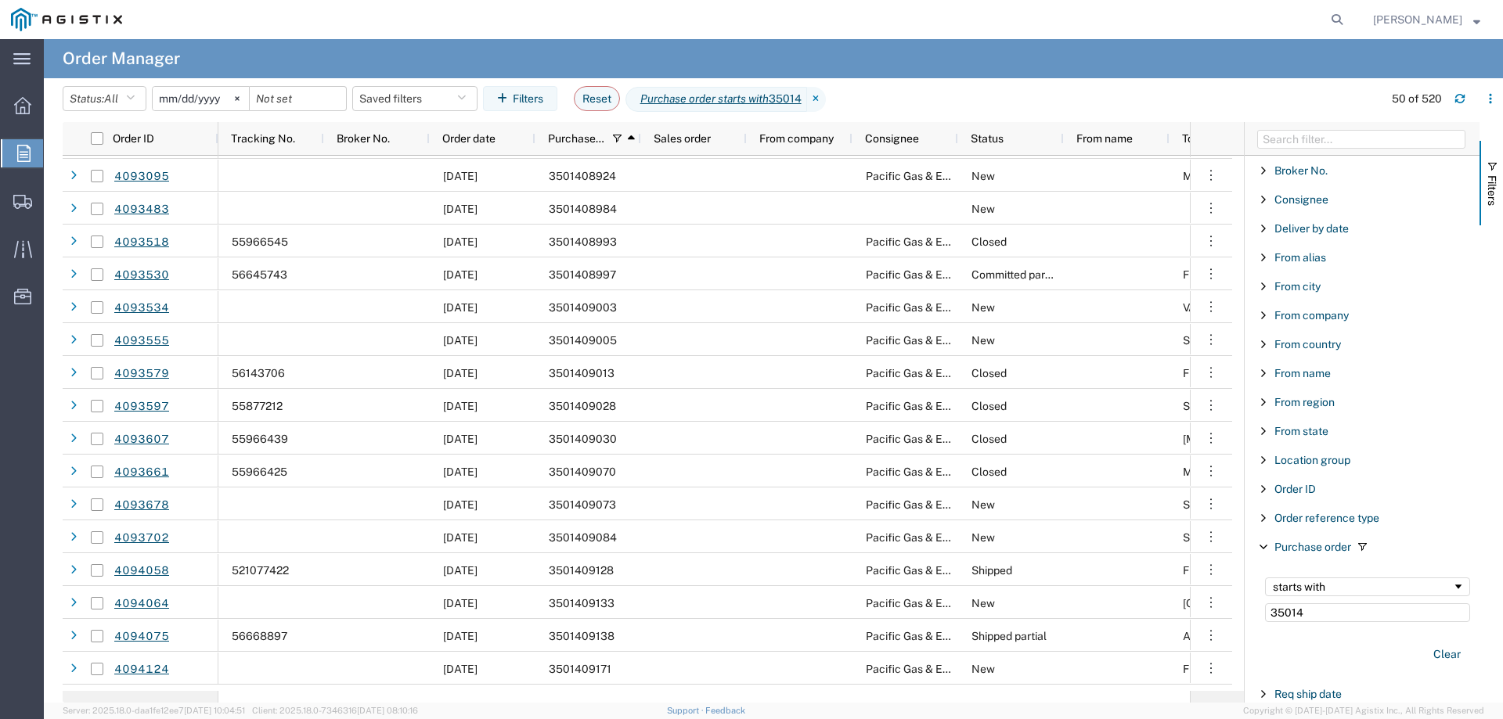
scroll to position [1252, 0]
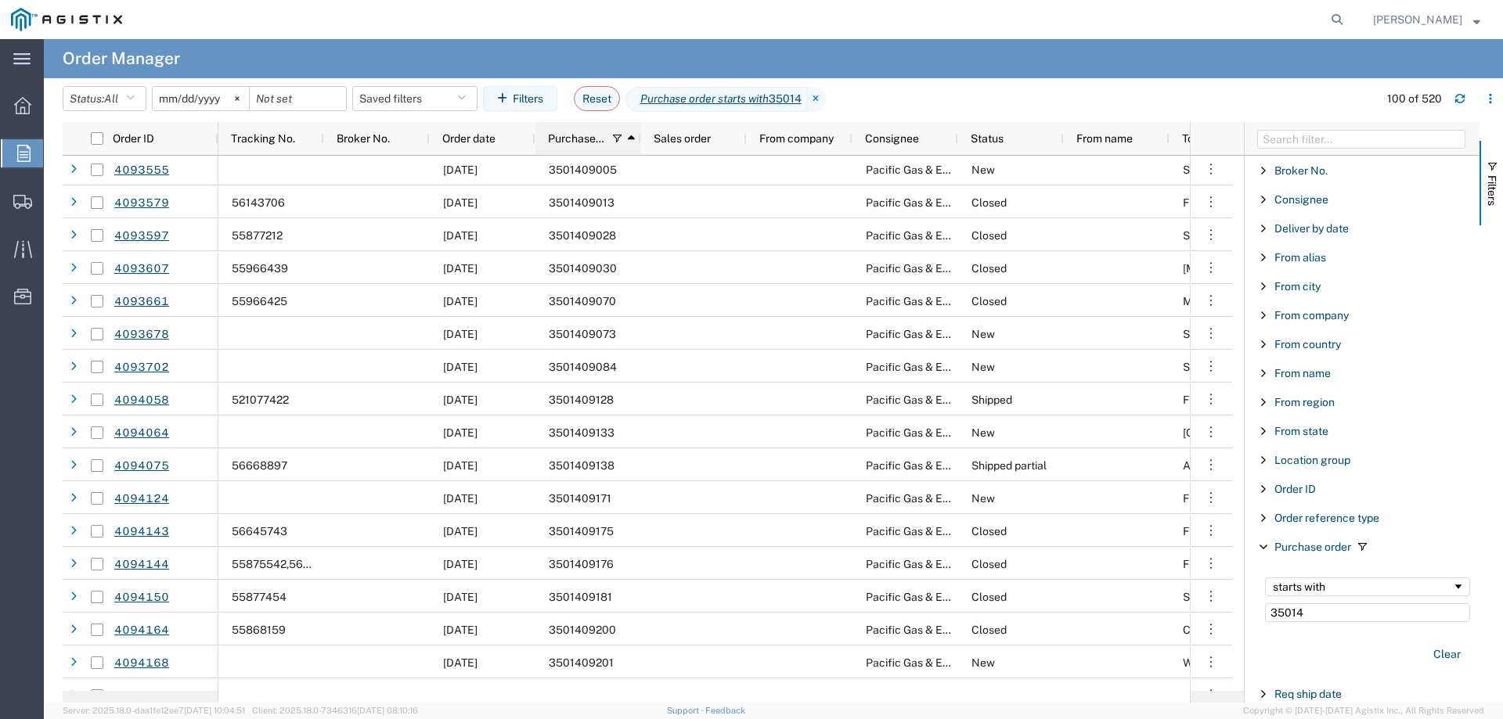
click at [578, 135] on span "Purchase order" at bounding box center [577, 138] width 58 height 13
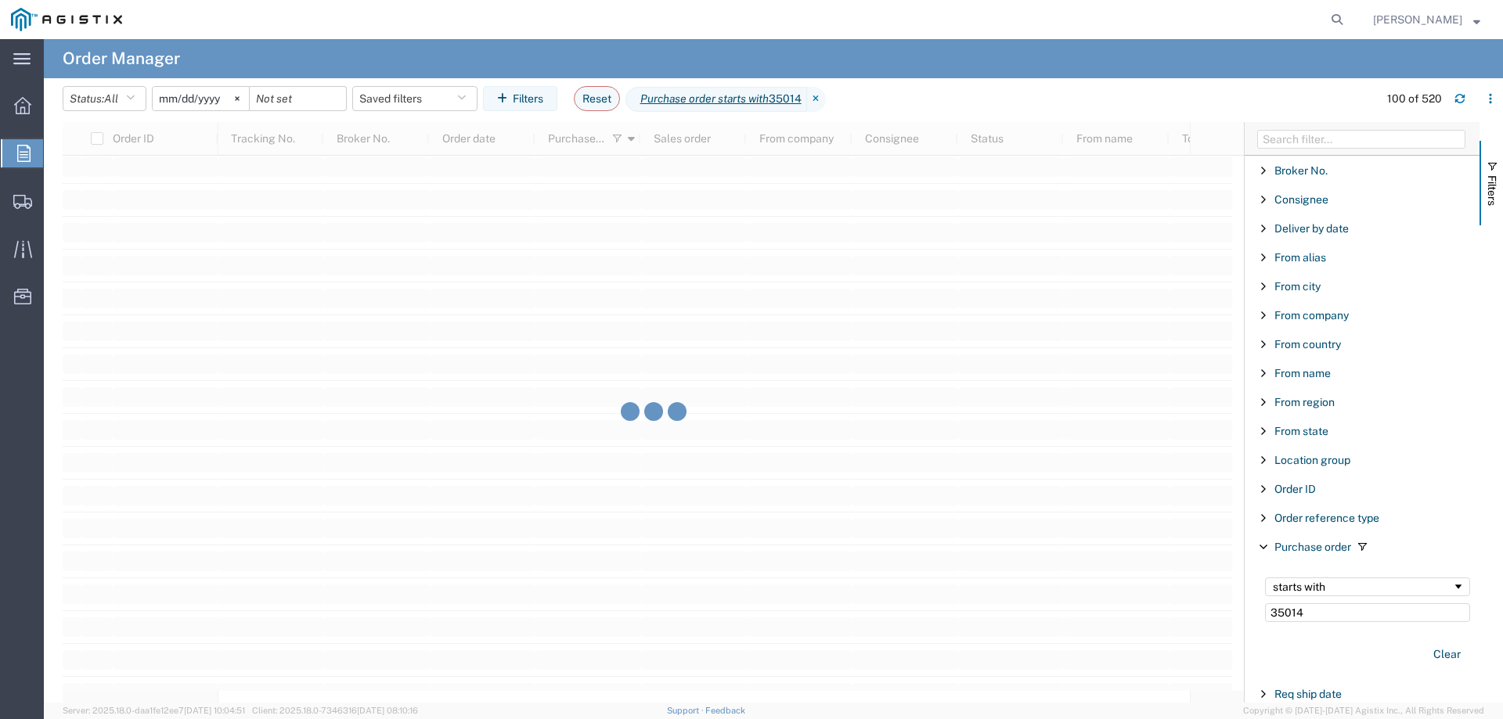
scroll to position [16558, 0]
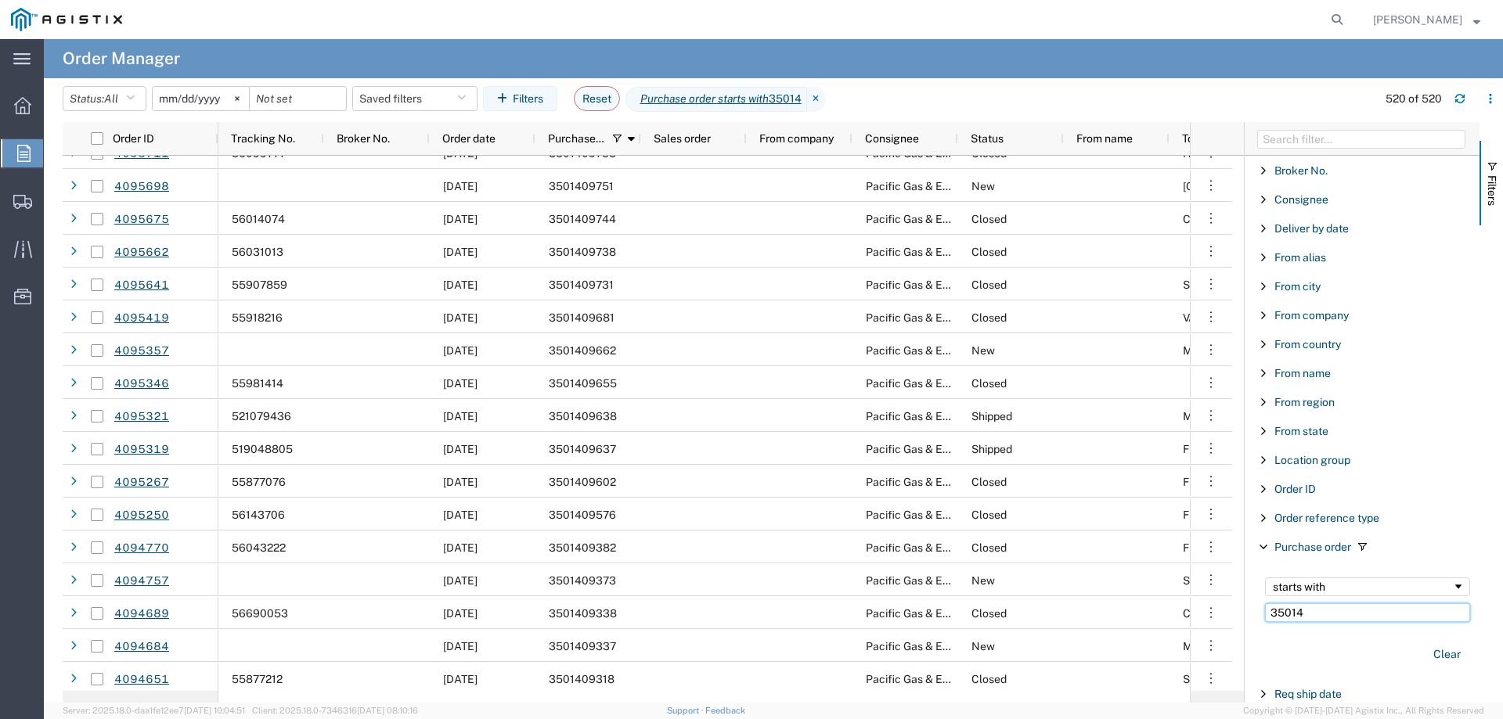
click at [1337, 613] on input "35014" at bounding box center [1367, 612] width 205 height 19
type input "3501"
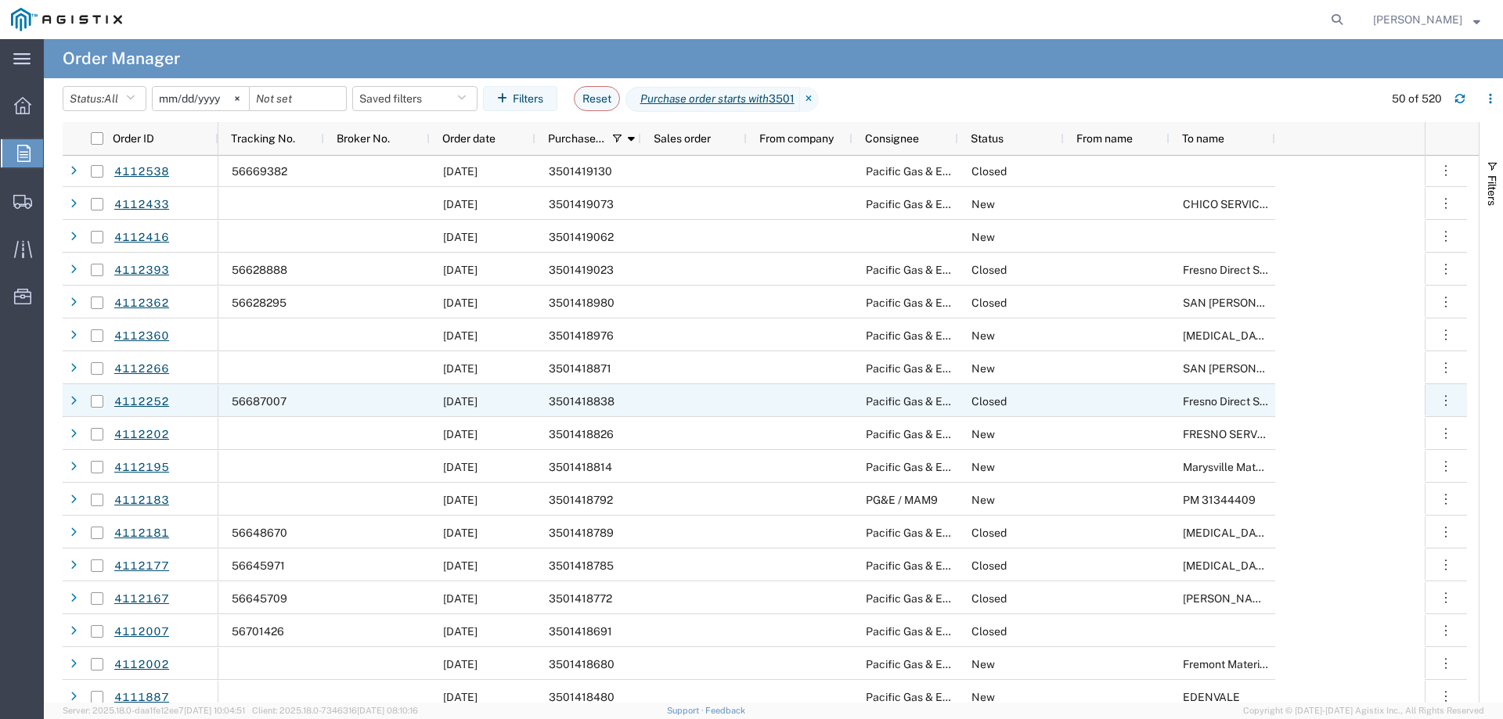
scroll to position [939, 0]
